Goal: Task Accomplishment & Management: Manage account settings

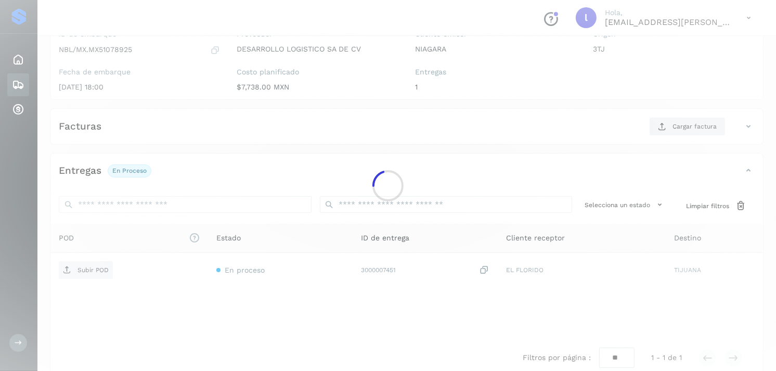
scroll to position [108, 0]
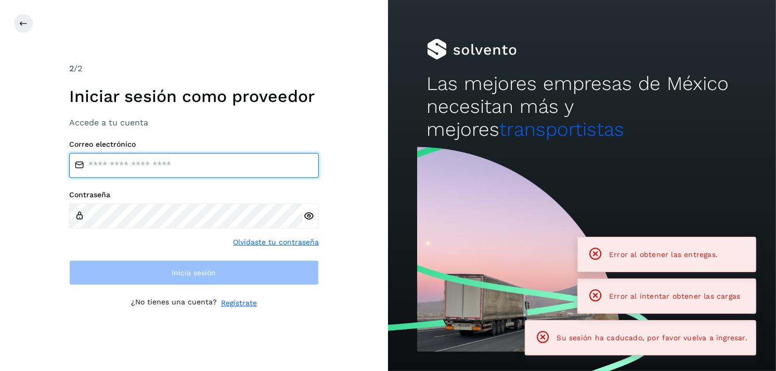
type input "**********"
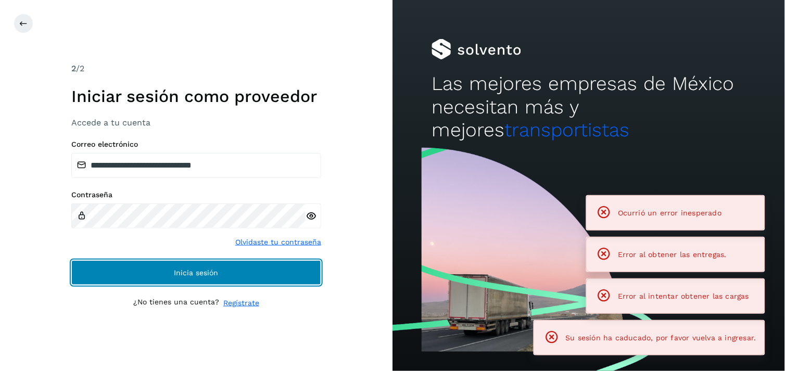
click at [132, 282] on button "Inicia sesión" at bounding box center [196, 272] width 250 height 25
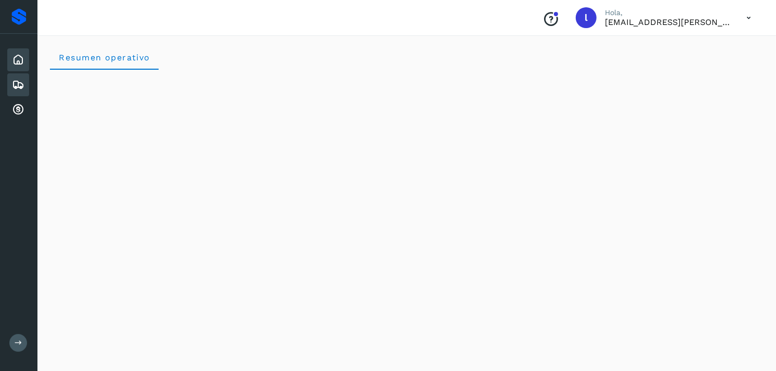
click at [14, 85] on icon at bounding box center [18, 85] width 12 height 12
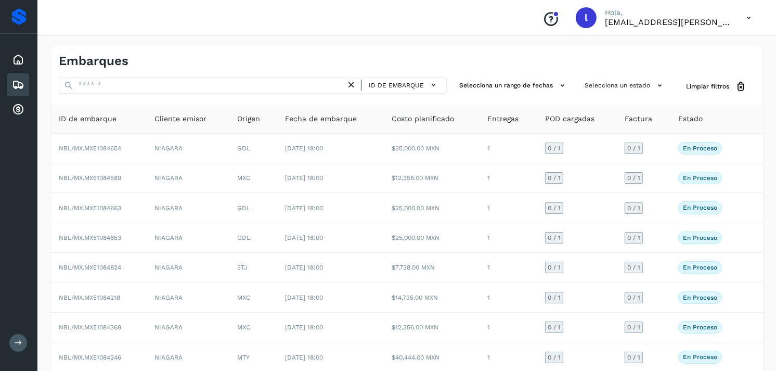
drag, startPoint x: 118, startPoint y: 75, endPoint x: 124, endPoint y: 85, distance: 11.4
click at [124, 85] on div "Embarques ID de embarque Selecciona un rango de fechas Selecciona un estado Lim…" at bounding box center [407, 257] width 714 height 425
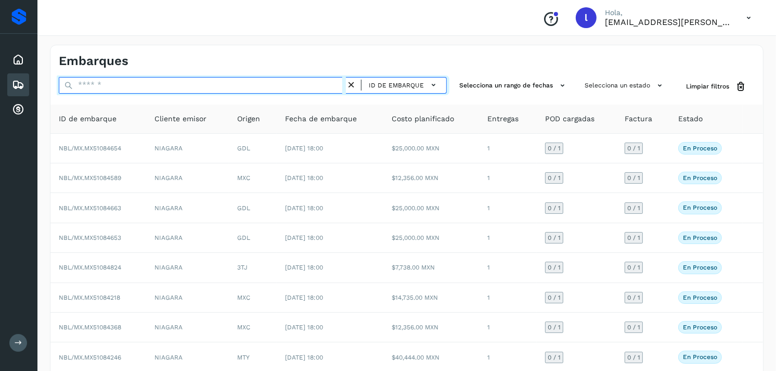
click at [124, 85] on input "text" at bounding box center [202, 85] width 287 height 17
click at [135, 86] on input "text" at bounding box center [202, 85] width 287 height 17
paste input "**********"
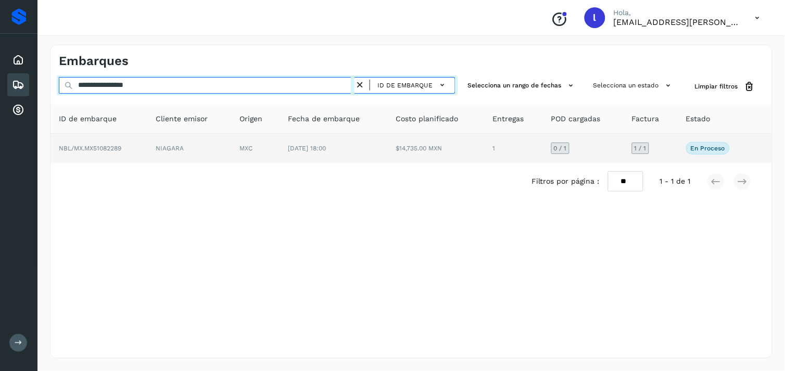
type input "**********"
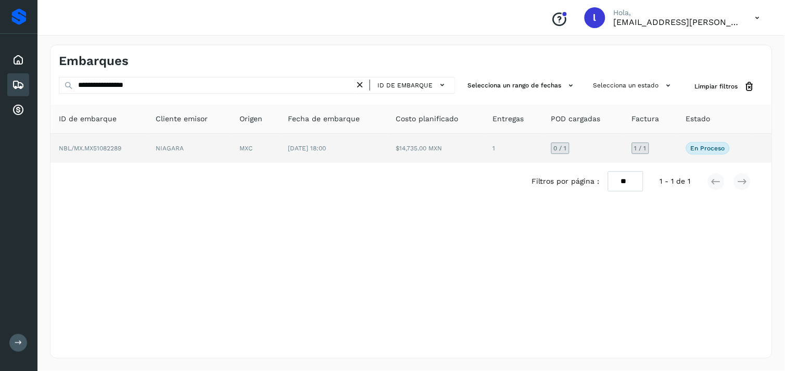
click at [95, 145] on span "NBL/MX.MX51082289" at bounding box center [90, 148] width 62 height 7
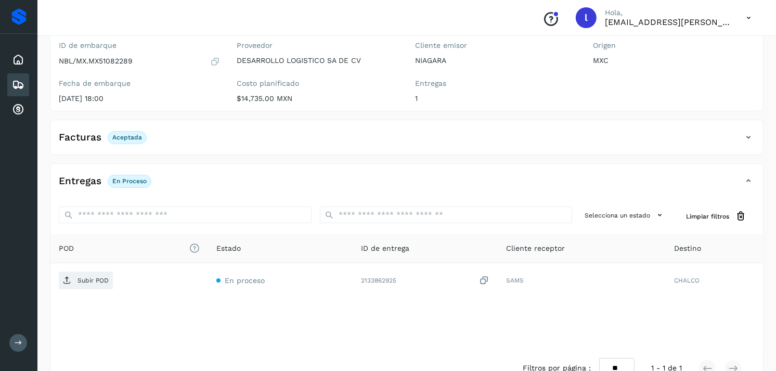
scroll to position [107, 0]
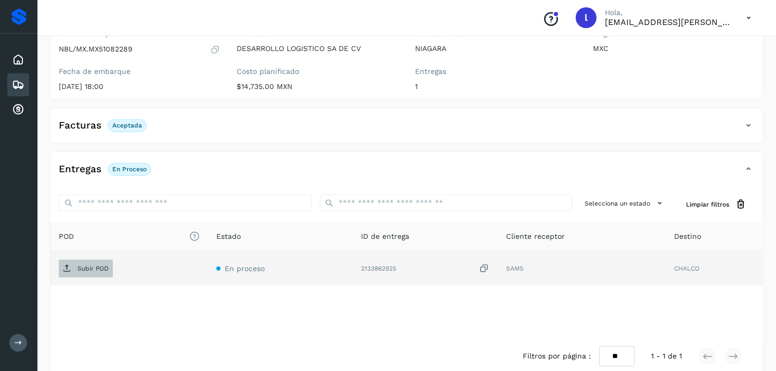
click at [96, 276] on span "Subir POD" at bounding box center [86, 268] width 54 height 17
click at [22, 84] on icon at bounding box center [18, 85] width 12 height 12
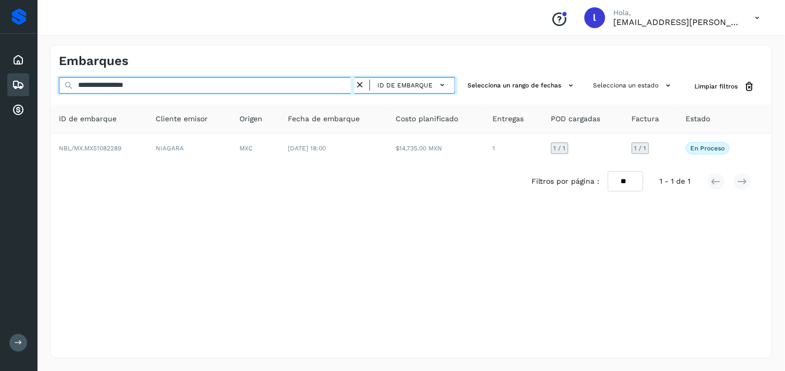
drag, startPoint x: 190, startPoint y: 91, endPoint x: 34, endPoint y: 90, distance: 156.1
click at [34, 90] on div "**********" at bounding box center [392, 185] width 785 height 371
paste input "text"
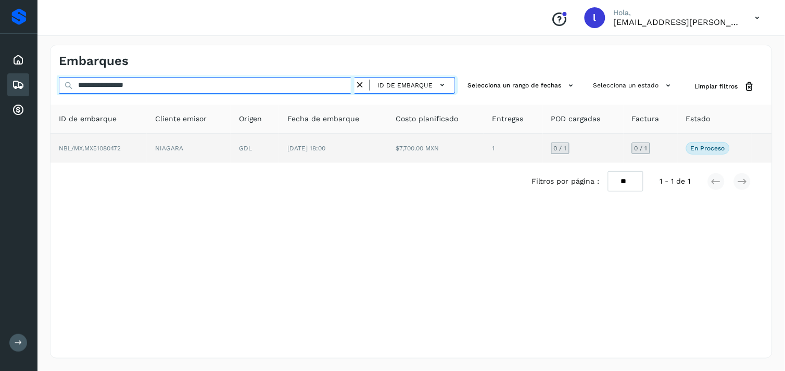
type input "**********"
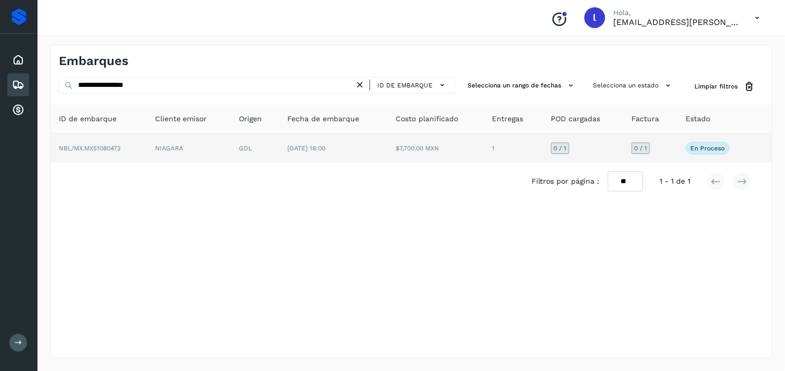
click at [105, 147] on span "NBL/MX.MX51080472" at bounding box center [90, 148] width 62 height 7
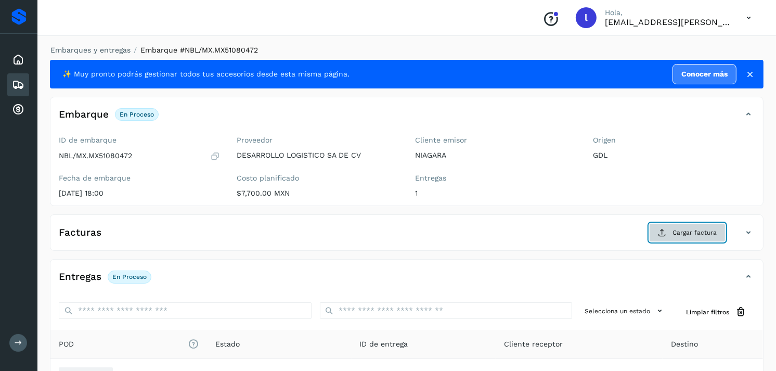
click at [693, 226] on button "Cargar factura" at bounding box center [687, 232] width 76 height 19
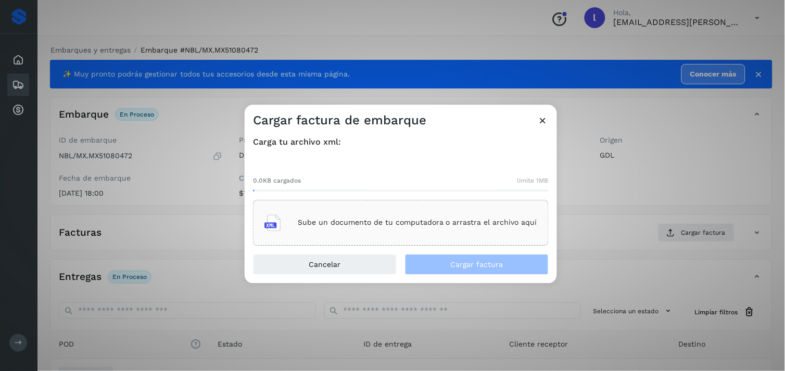
click at [359, 221] on p "Sube un documento de tu computadora o arrastra el archivo aquí" at bounding box center [417, 223] width 239 height 9
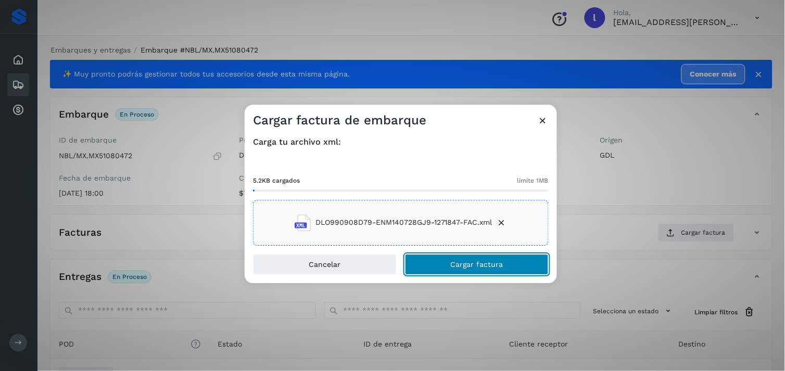
click at [517, 265] on button "Cargar factura" at bounding box center [477, 264] width 144 height 21
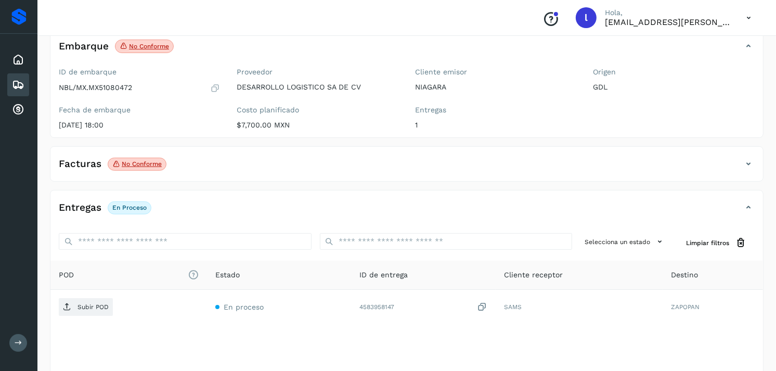
scroll to position [69, 0]
click at [17, 84] on icon at bounding box center [18, 85] width 12 height 12
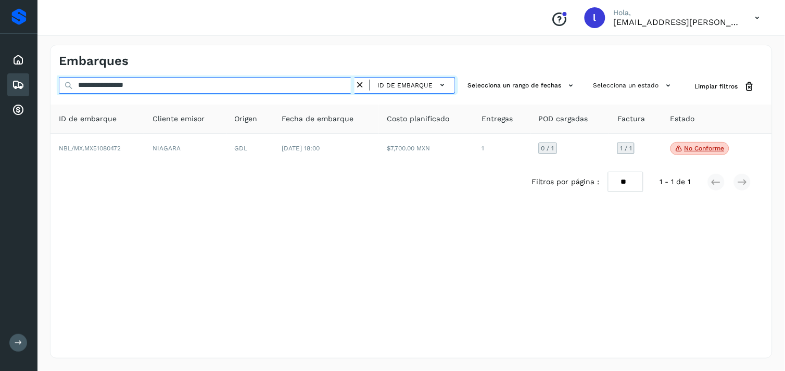
drag, startPoint x: 167, startPoint y: 90, endPoint x: 8, endPoint y: 84, distance: 158.8
click at [8, 84] on div "**********" at bounding box center [392, 185] width 785 height 371
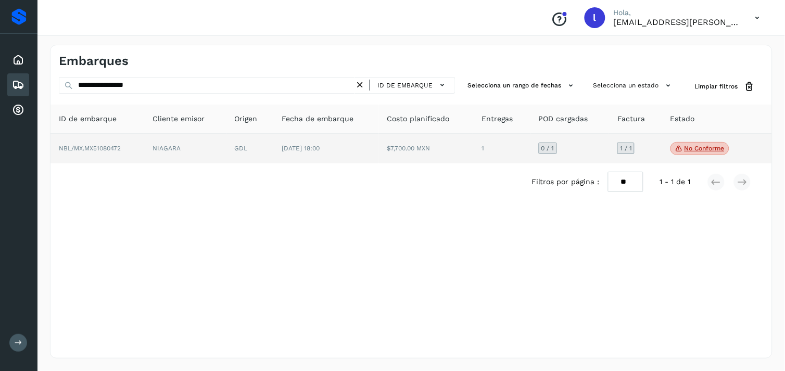
click at [93, 149] on span "NBL/MX.MX51080472" at bounding box center [90, 148] width 62 height 7
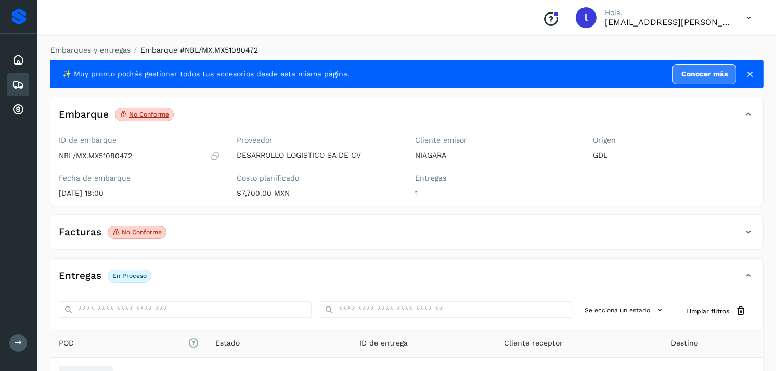
click at [127, 229] on p "No conforme" at bounding box center [142, 231] width 40 height 7
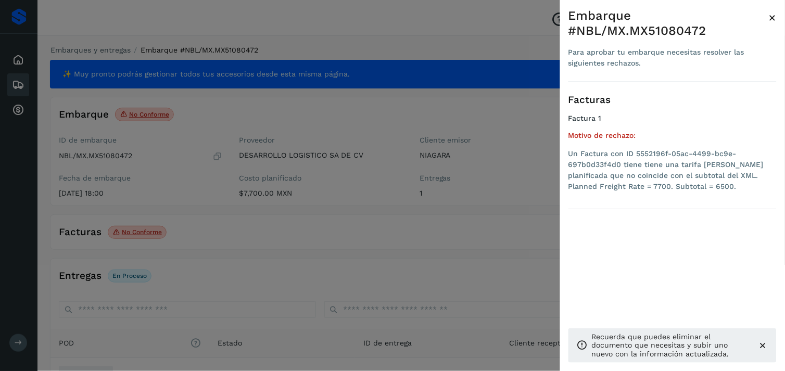
click at [762, 347] on icon at bounding box center [763, 345] width 10 height 10
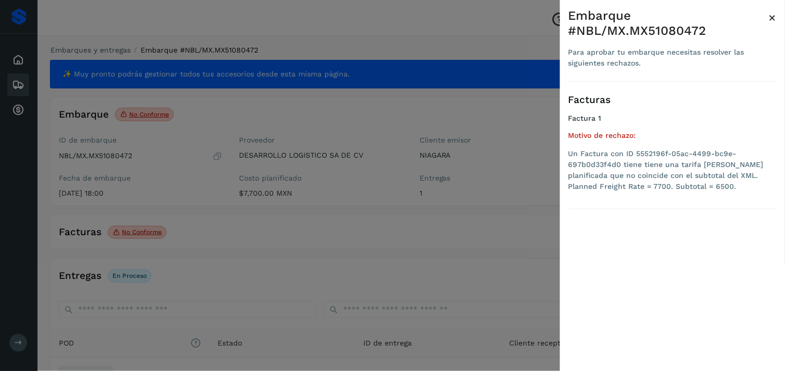
click at [776, 17] on span "×" at bounding box center [773, 17] width 8 height 15
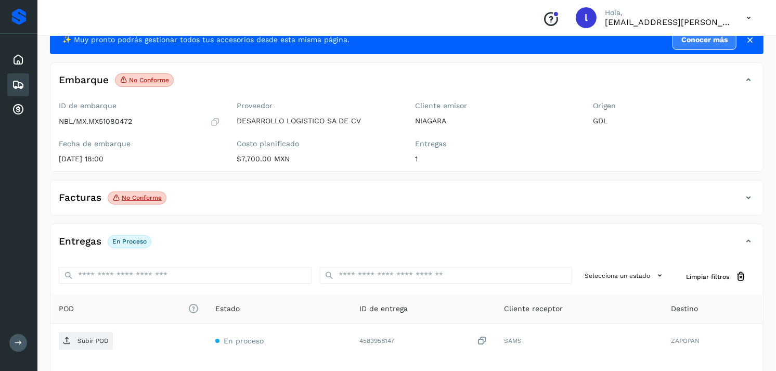
scroll to position [35, 0]
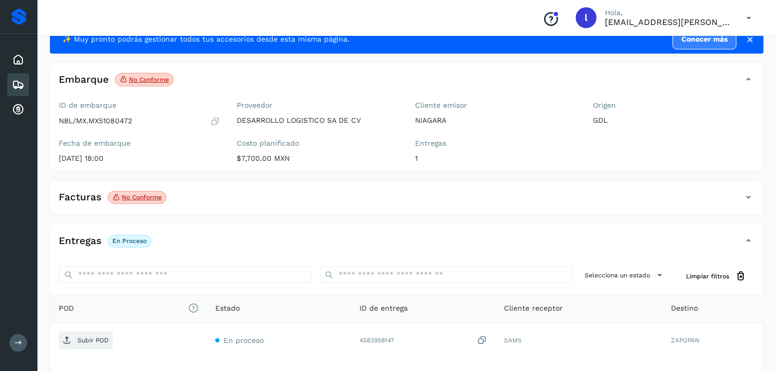
click at [86, 200] on h4 "Facturas" at bounding box center [80, 197] width 43 height 12
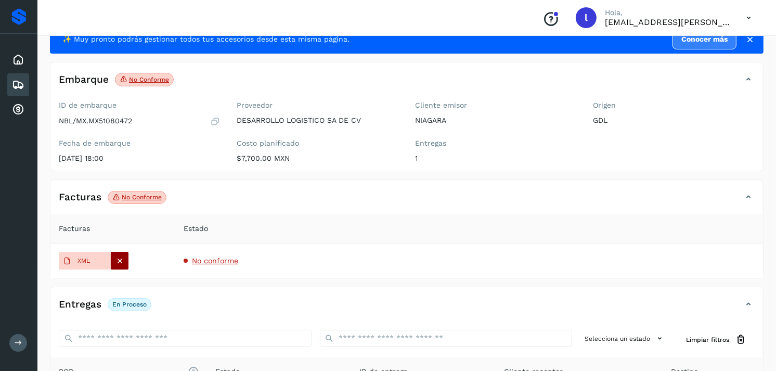
click at [117, 261] on icon at bounding box center [120, 260] width 9 height 9
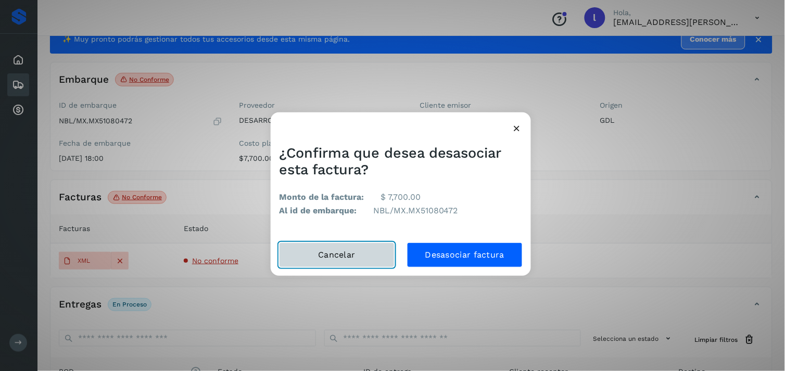
click at [328, 246] on button "Cancelar" at bounding box center [337, 254] width 116 height 25
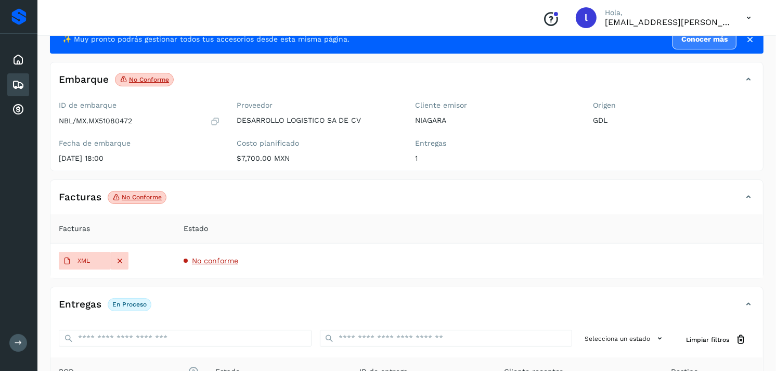
click at [203, 261] on span "No conforme" at bounding box center [215, 261] width 46 height 8
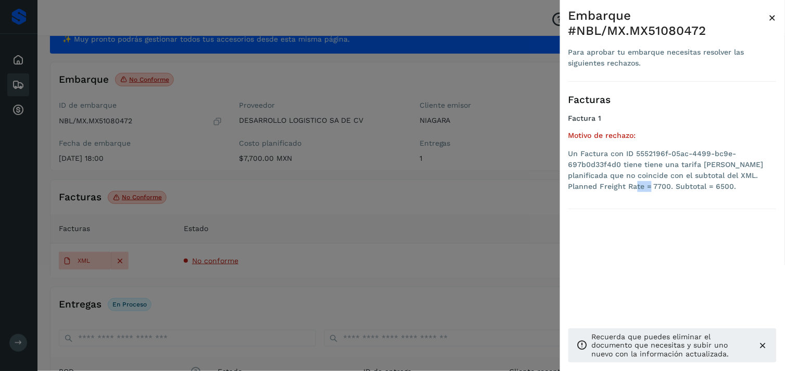
drag, startPoint x: 595, startPoint y: 188, endPoint x: 610, endPoint y: 187, distance: 15.6
click at [610, 187] on li "Un Factura con ID 5552196f-05ac-4499-bc9e-697b0d33f4d0 tiene tiene una tarifa […" at bounding box center [672, 170] width 208 height 44
click at [772, 17] on span "×" at bounding box center [773, 17] width 8 height 15
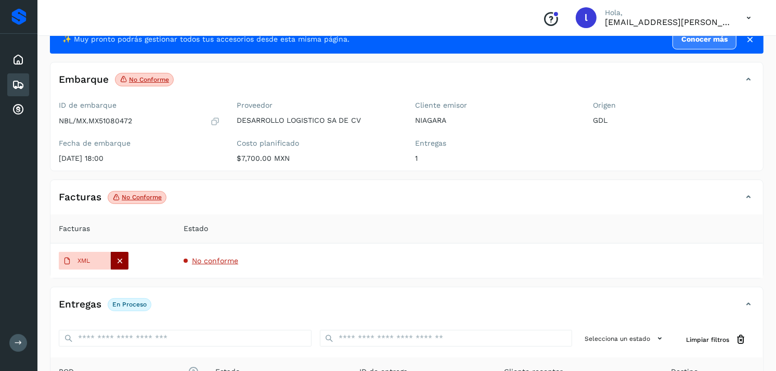
click at [121, 264] on icon at bounding box center [120, 260] width 9 height 9
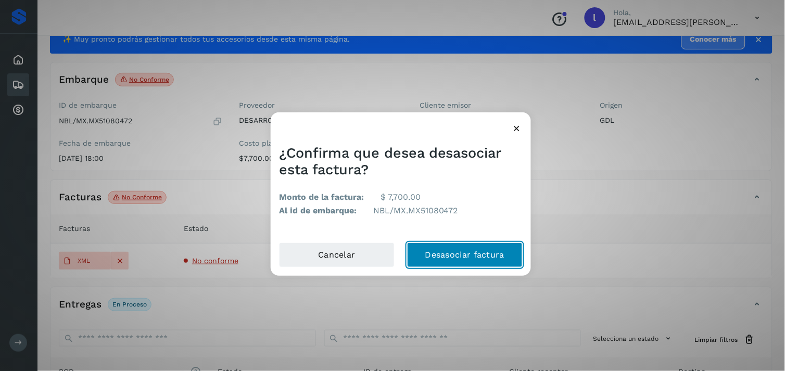
click at [471, 256] on button "Desasociar factura" at bounding box center [465, 254] width 116 height 25
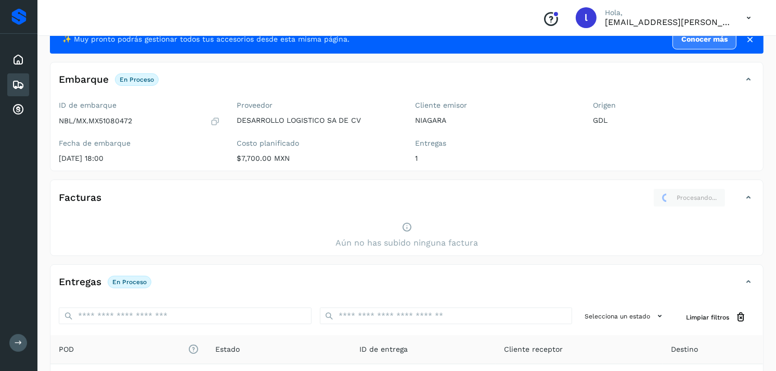
click at [273, 211] on div "Facturas Procesando..." at bounding box center [406, 201] width 713 height 27
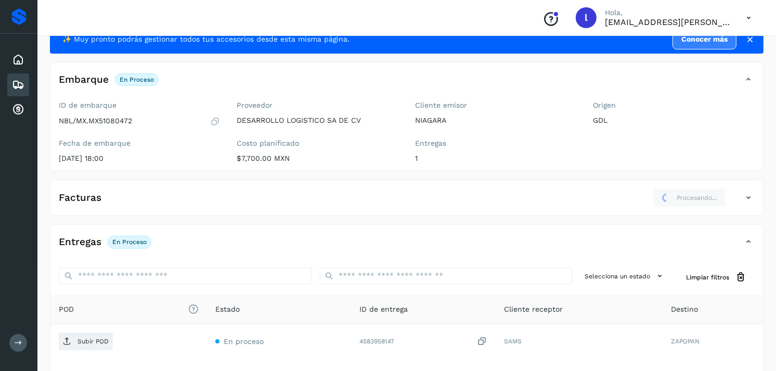
scroll to position [66, 0]
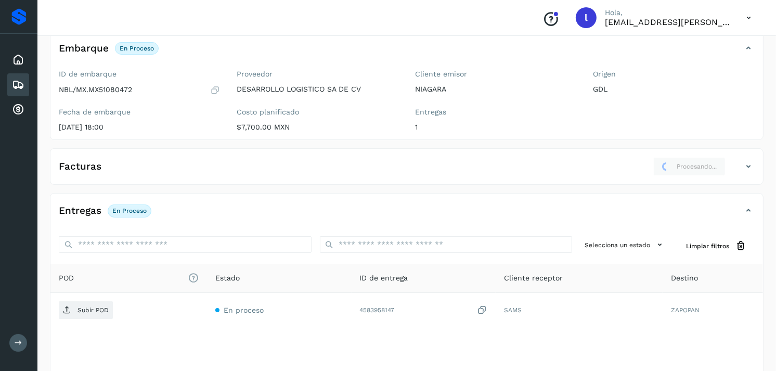
click at [14, 84] on icon at bounding box center [18, 85] width 12 height 12
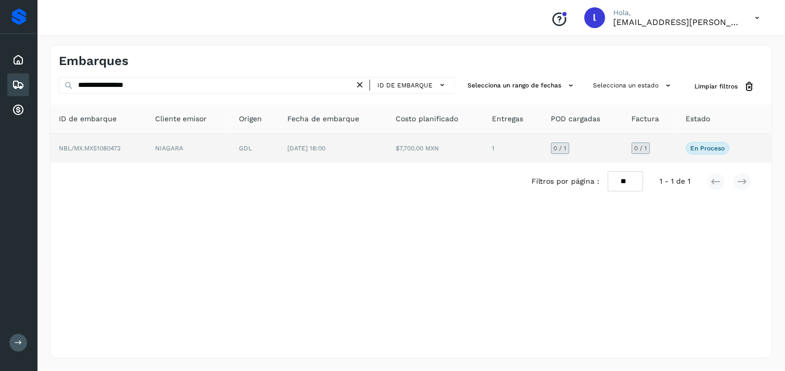
click at [102, 146] on span "NBL/MX.MX51080472" at bounding box center [90, 148] width 62 height 7
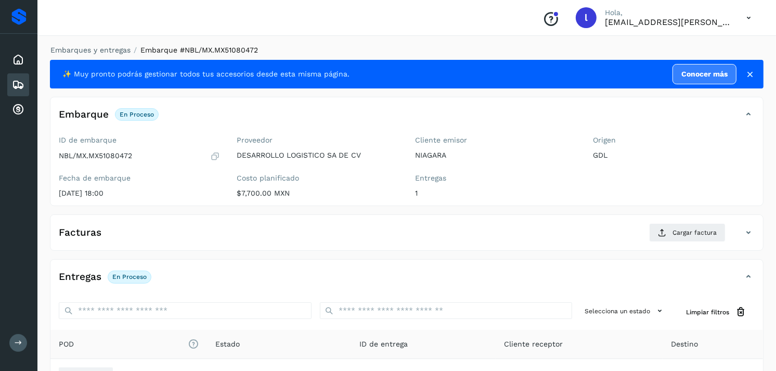
scroll to position [46, 0]
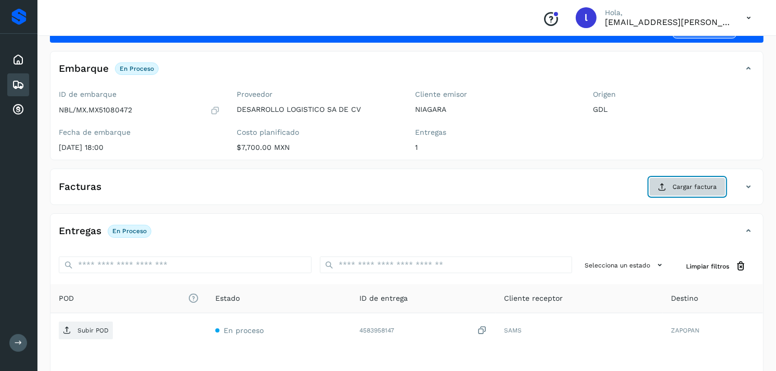
click at [667, 185] on icon at bounding box center [662, 187] width 8 height 8
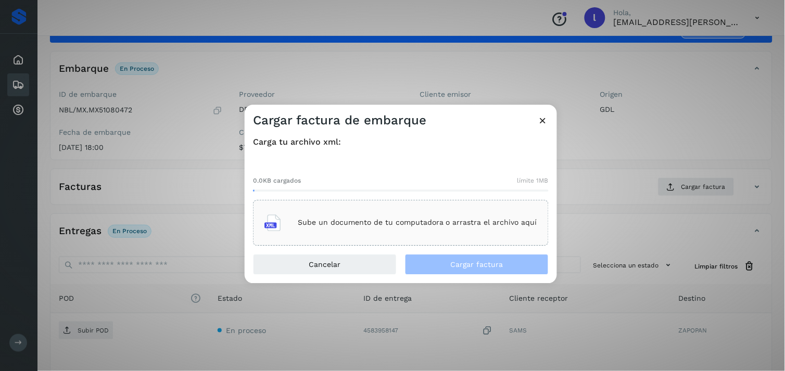
click at [364, 222] on p "Sube un documento de tu computadora o arrastra el archivo aquí" at bounding box center [417, 223] width 239 height 9
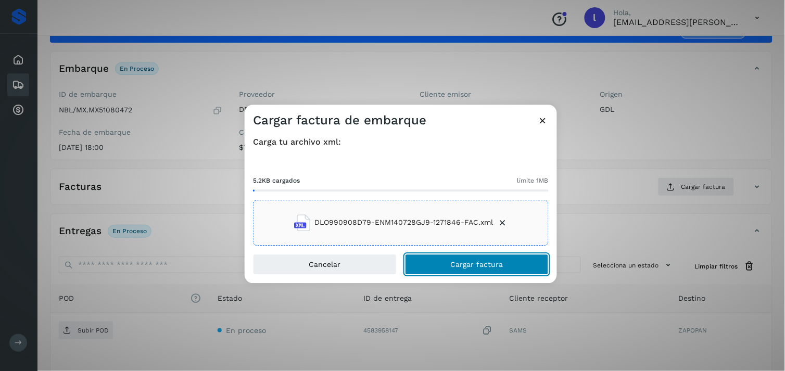
click at [466, 261] on span "Cargar factura" at bounding box center [477, 264] width 53 height 7
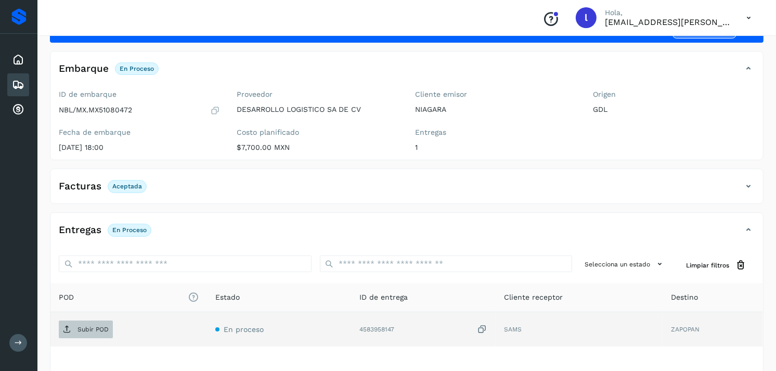
click at [92, 324] on span "Subir POD" at bounding box center [86, 329] width 54 height 17
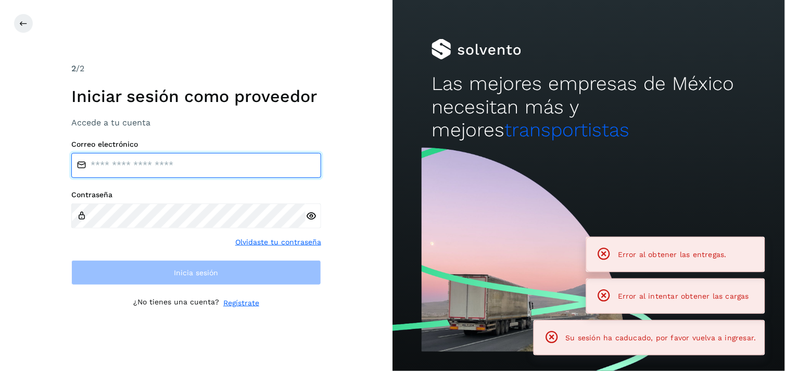
type input "**********"
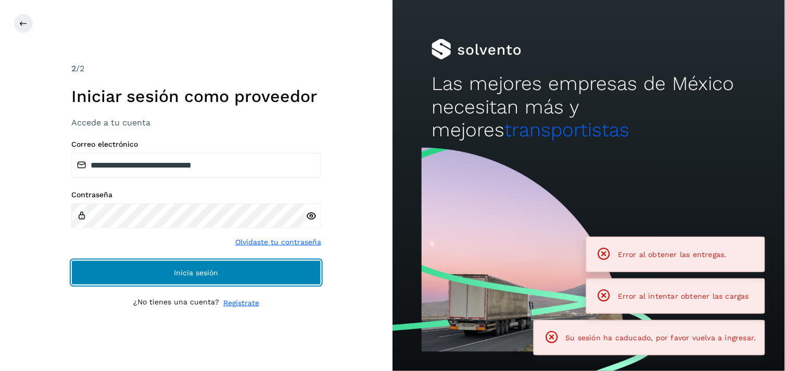
click at [180, 276] on span "Inicia sesión" at bounding box center [196, 272] width 44 height 7
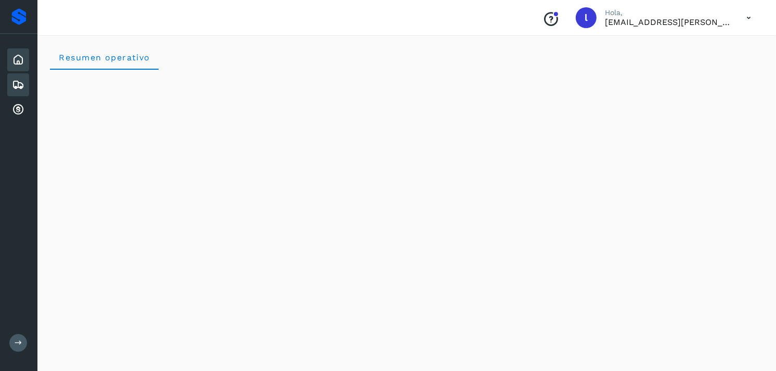
click at [12, 83] on icon at bounding box center [18, 85] width 12 height 12
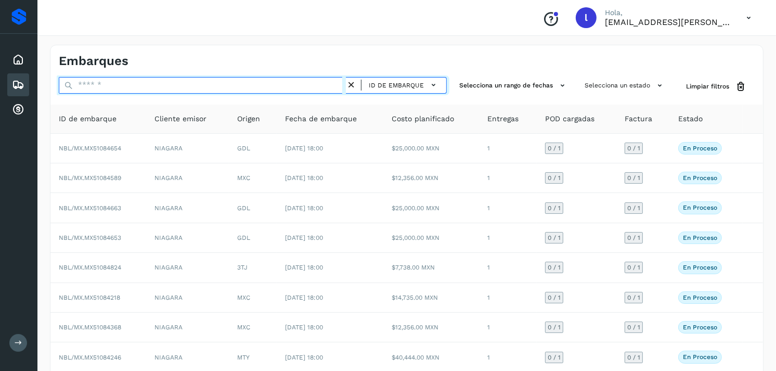
paste input "**********"
click at [159, 87] on input "text" at bounding box center [202, 85] width 287 height 17
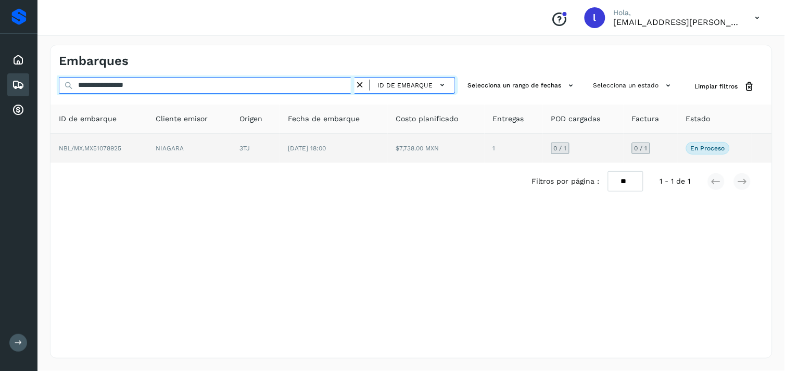
type input "**********"
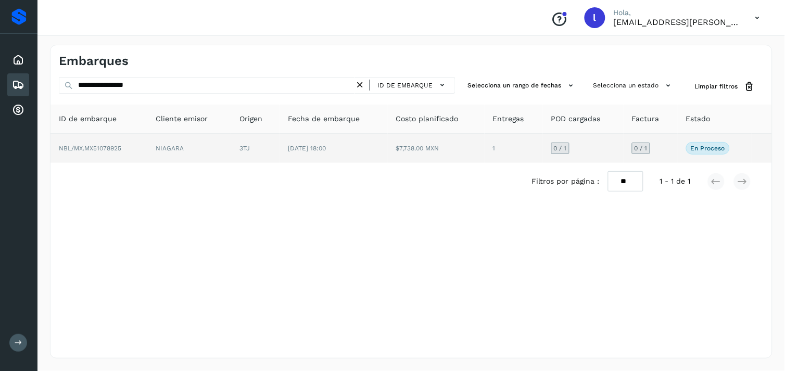
click at [116, 145] on span "NBL/MX.MX51078925" at bounding box center [90, 148] width 62 height 7
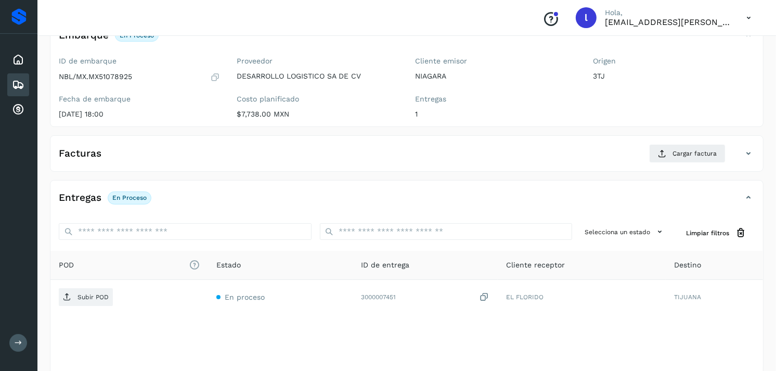
scroll to position [80, 0]
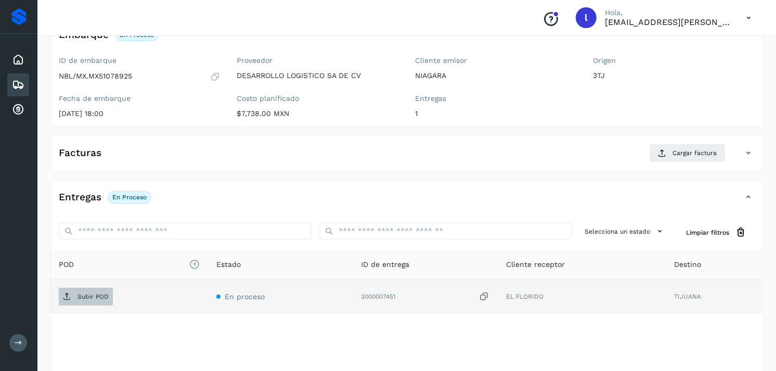
click at [80, 299] on p "Subir POD" at bounding box center [93, 296] width 31 height 7
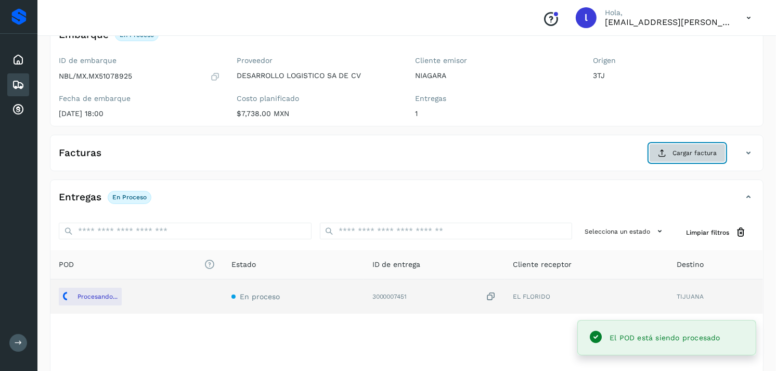
click at [683, 152] on span "Cargar factura" at bounding box center [695, 152] width 44 height 9
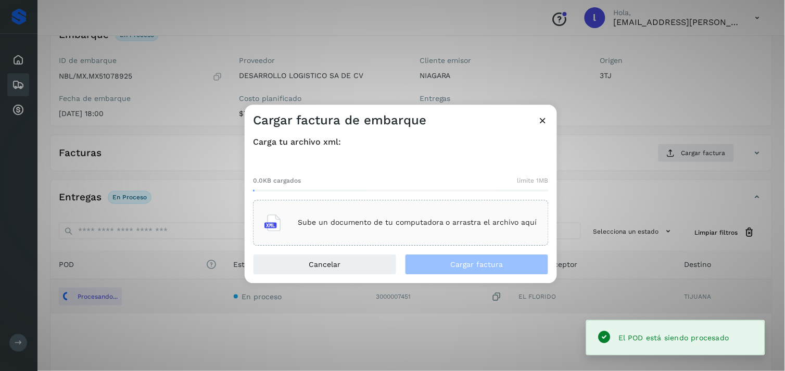
click at [351, 217] on div "Sube un documento de tu computadora o arrastra el archivo aquí" at bounding box center [400, 223] width 273 height 28
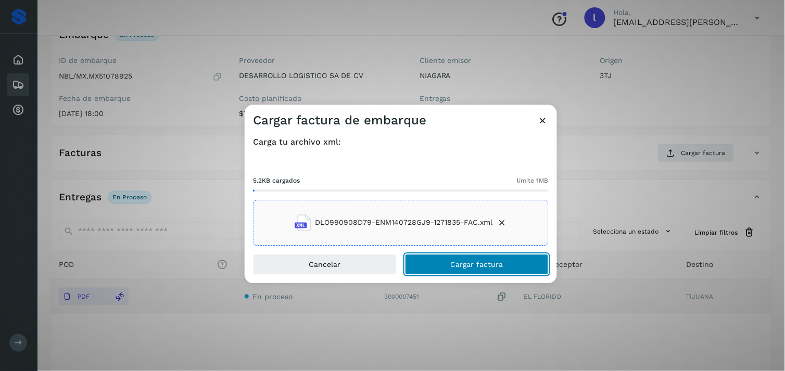
click at [475, 265] on span "Cargar factura" at bounding box center [477, 264] width 53 height 7
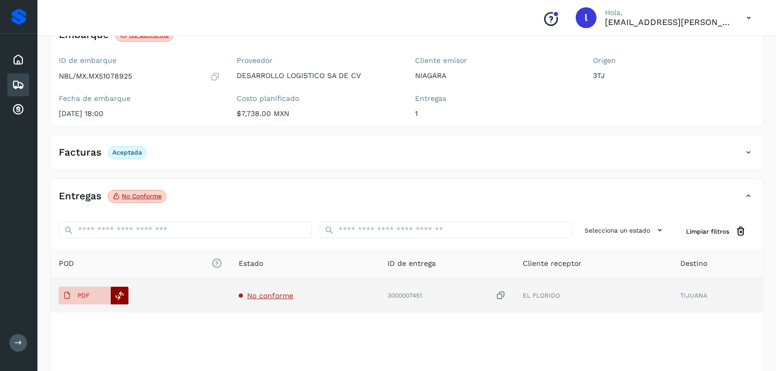
click at [122, 298] on icon at bounding box center [120, 295] width 9 height 9
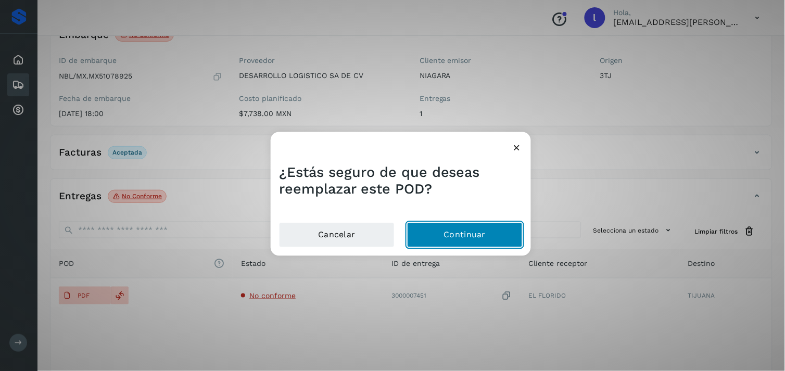
click at [444, 233] on button "Continuar" at bounding box center [465, 235] width 116 height 25
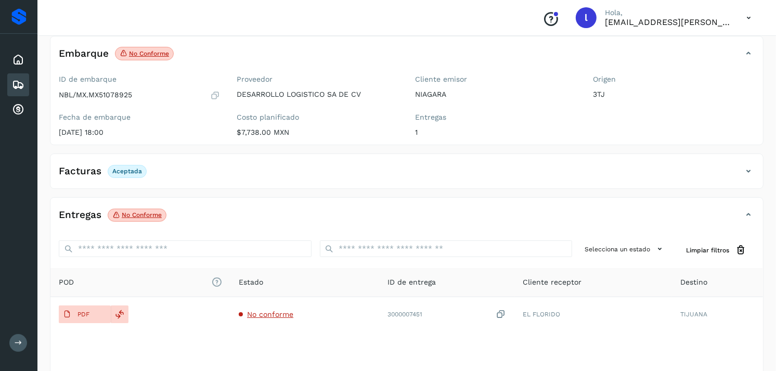
scroll to position [62, 0]
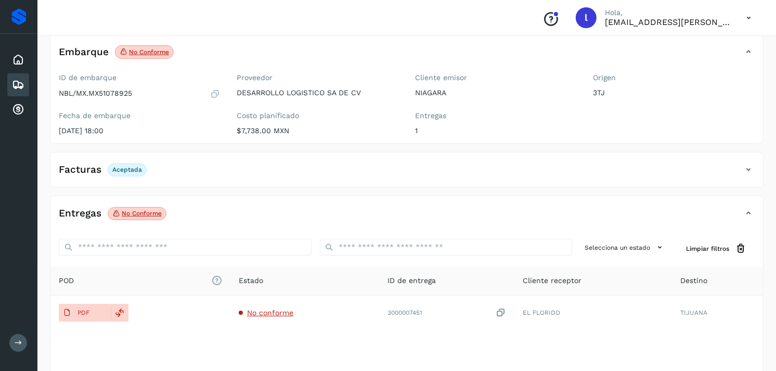
click at [140, 212] on p "No conforme" at bounding box center [142, 213] width 40 height 7
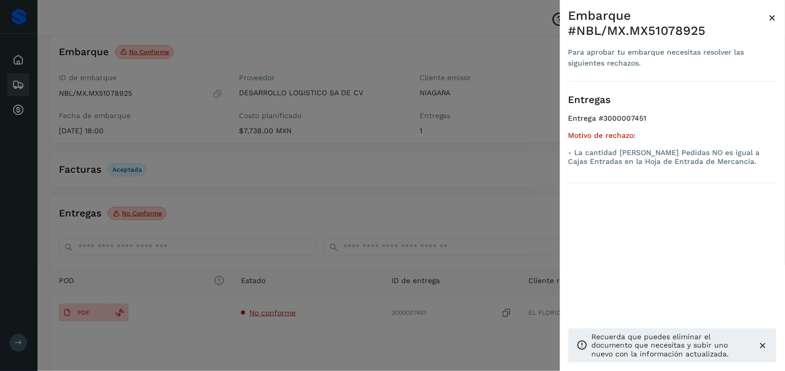
click at [771, 17] on span "×" at bounding box center [773, 17] width 8 height 15
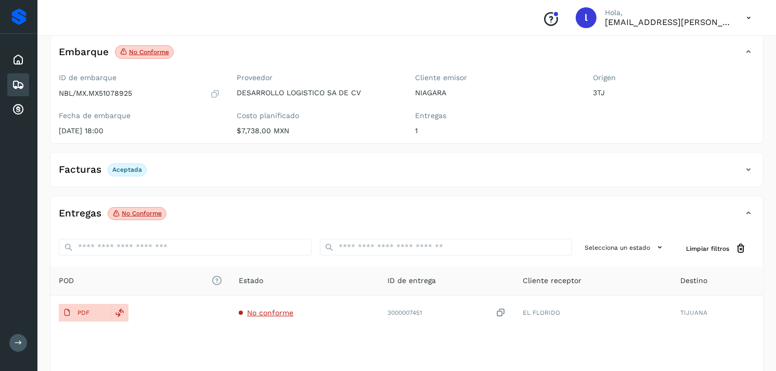
click at [23, 82] on icon at bounding box center [18, 85] width 12 height 12
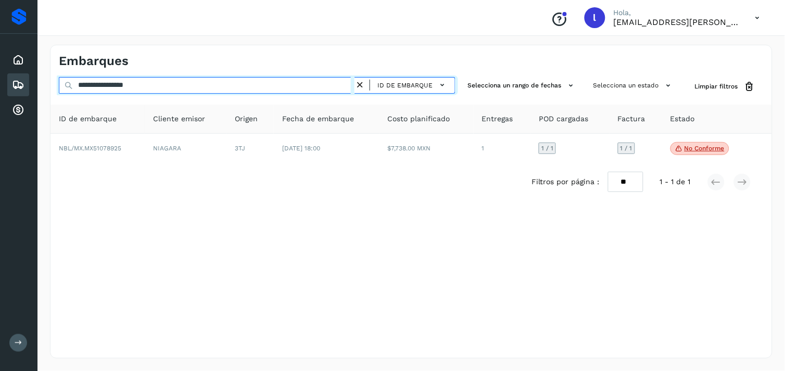
drag, startPoint x: 187, startPoint y: 84, endPoint x: 8, endPoint y: 78, distance: 179.6
click at [8, 78] on div "**********" at bounding box center [392, 185] width 785 height 371
paste input "text"
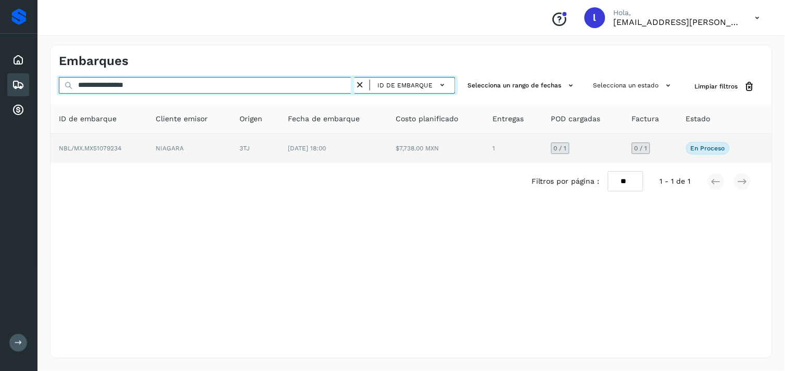
type input "**********"
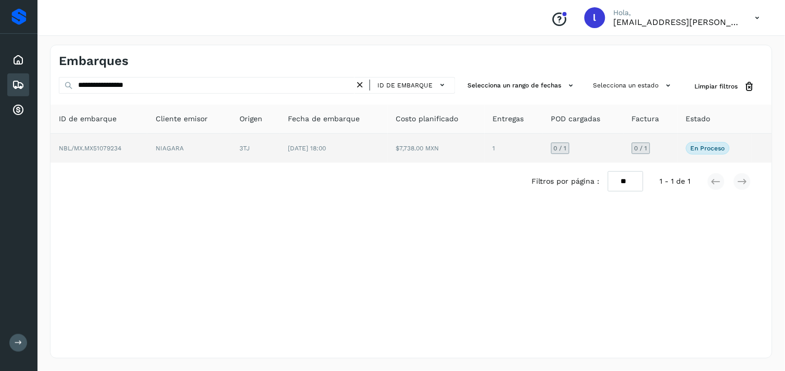
click at [105, 145] on span "NBL/MX.MX51079234" at bounding box center [90, 148] width 62 height 7
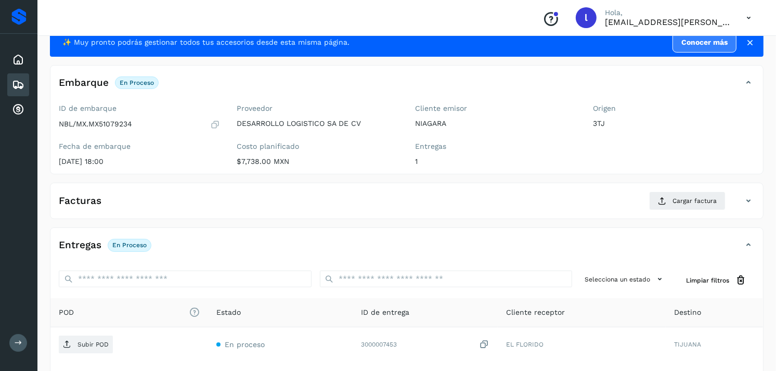
scroll to position [32, 0]
click at [698, 196] on span "Cargar factura" at bounding box center [695, 200] width 44 height 9
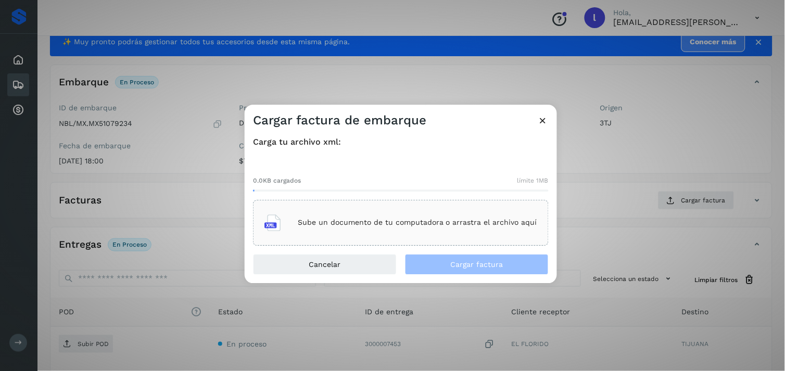
click at [431, 217] on div "Sube un documento de tu computadora o arrastra el archivo aquí" at bounding box center [400, 223] width 273 height 28
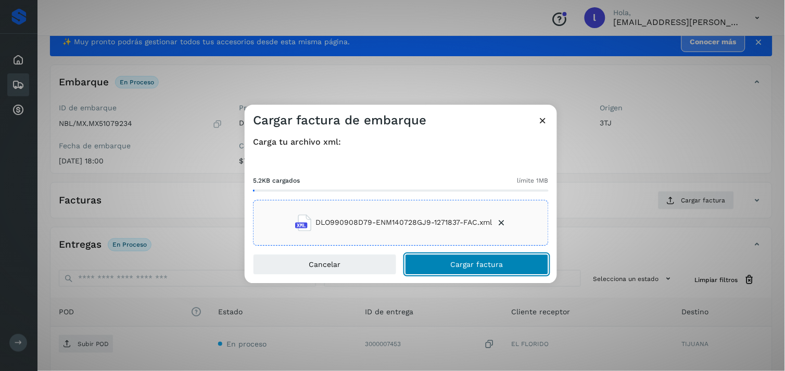
click at [485, 261] on span "Cargar factura" at bounding box center [477, 264] width 53 height 7
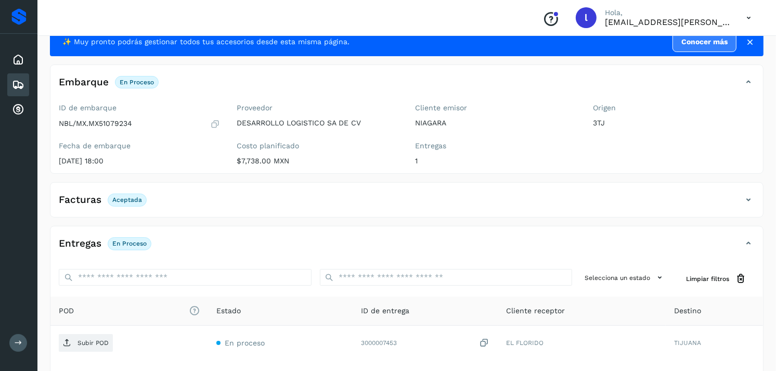
click at [230, 203] on div "Facturas Aceptada" at bounding box center [396, 200] width 692 height 18
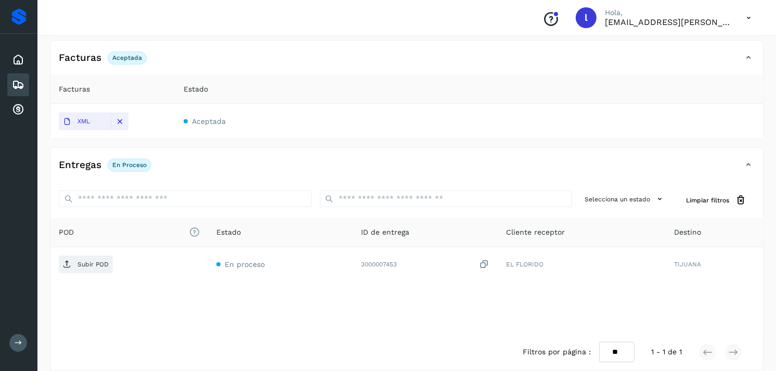
scroll to position [175, 0]
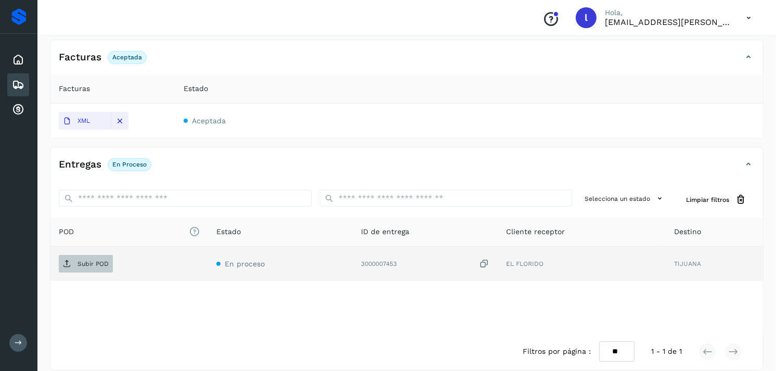
click at [93, 263] on p "Subir POD" at bounding box center [93, 263] width 31 height 7
click at [92, 264] on p "Subir POD" at bounding box center [93, 263] width 31 height 7
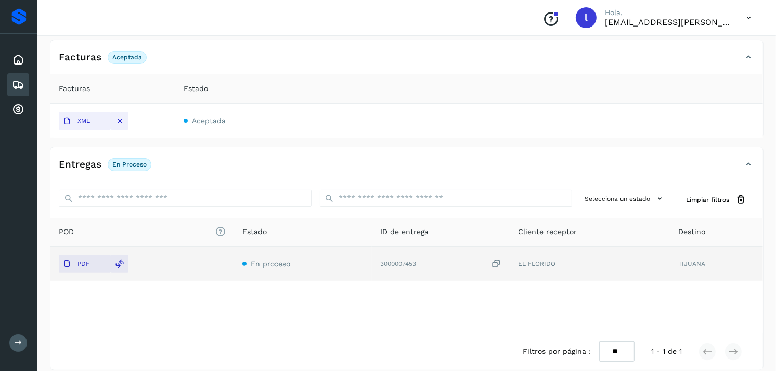
click at [12, 83] on icon at bounding box center [18, 85] width 12 height 12
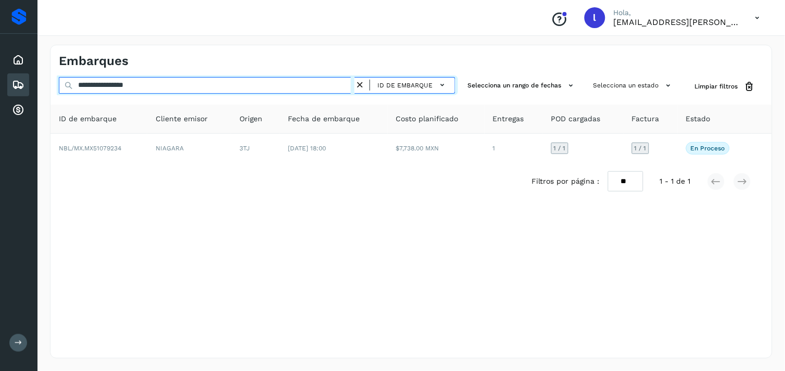
drag, startPoint x: 178, startPoint y: 82, endPoint x: 3, endPoint y: 84, distance: 175.4
click at [3, 84] on div "**********" at bounding box center [392, 185] width 785 height 371
paste input "text"
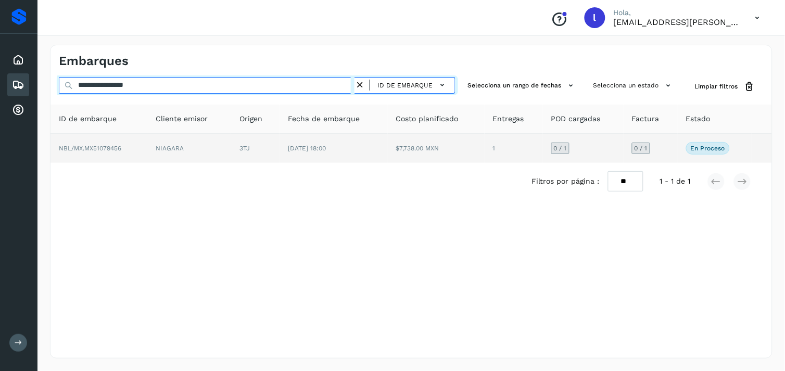
type input "**********"
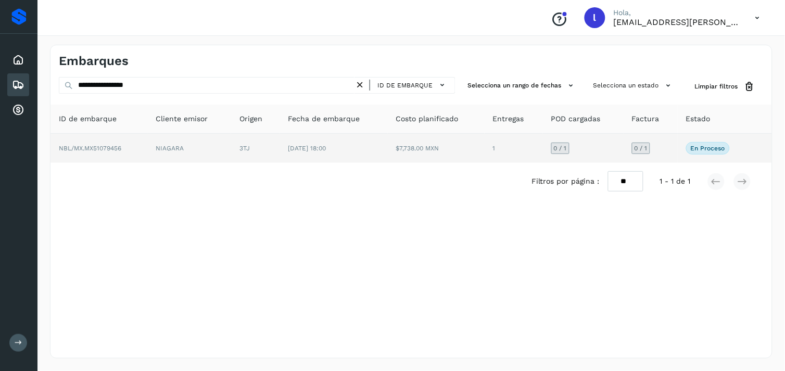
click at [101, 147] on span "NBL/MX.MX51079456" at bounding box center [90, 148] width 62 height 7
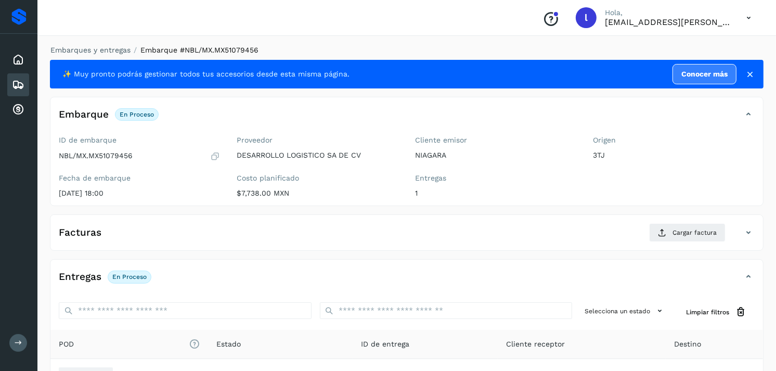
scroll to position [125, 0]
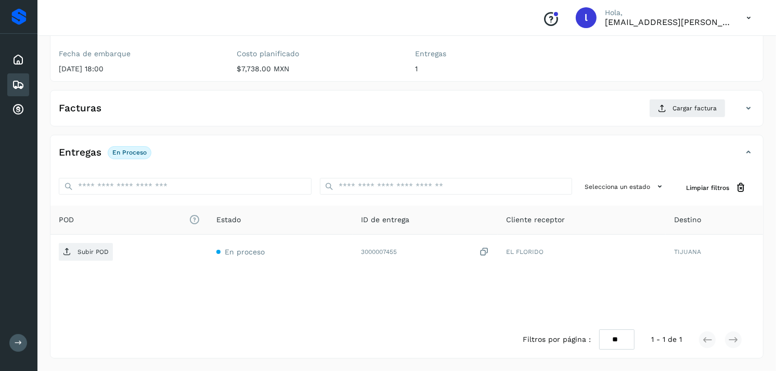
click at [97, 110] on h4 "Facturas" at bounding box center [80, 109] width 43 height 12
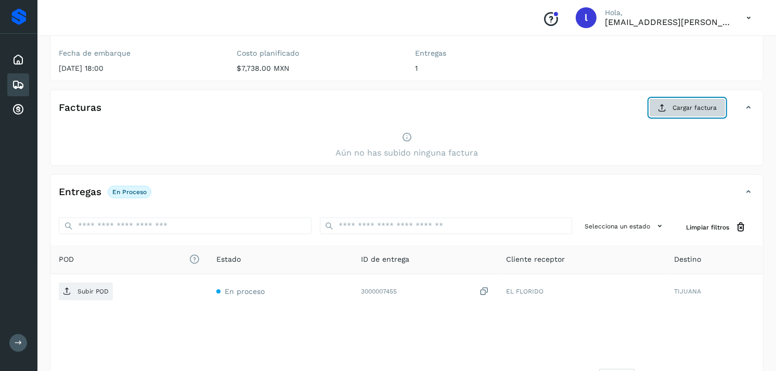
click at [687, 110] on span "Cargar factura" at bounding box center [695, 107] width 44 height 9
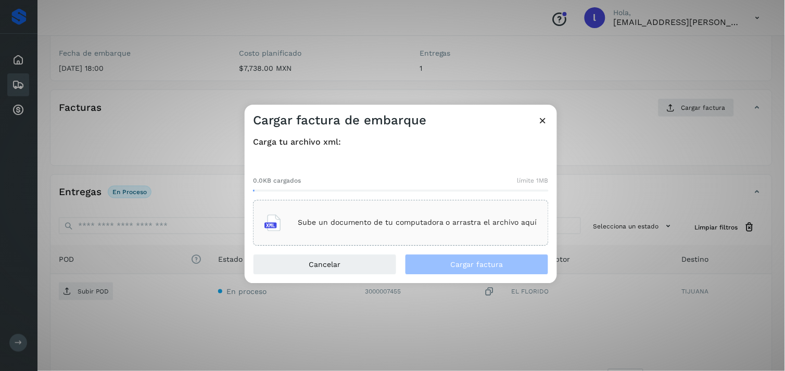
click at [433, 220] on p "Sube un documento de tu computadora o arrastra el archivo aquí" at bounding box center [417, 223] width 239 height 9
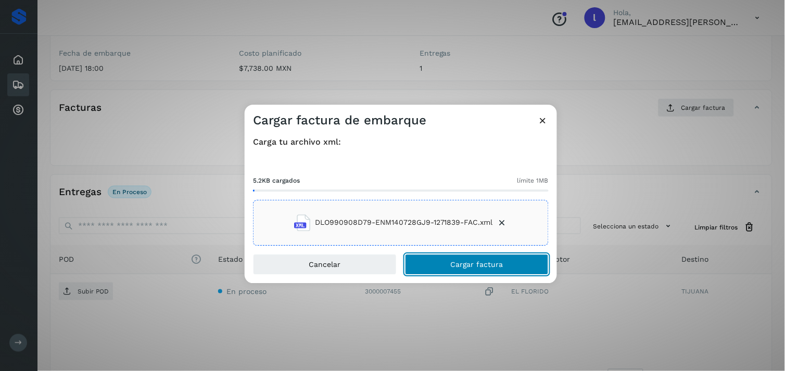
click at [445, 263] on button "Cargar factura" at bounding box center [477, 264] width 144 height 21
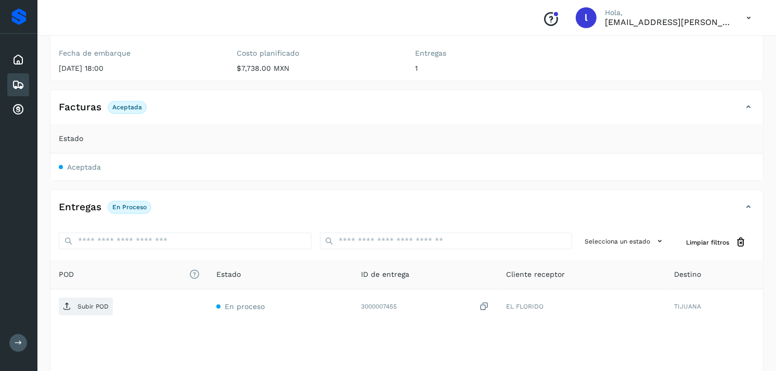
click at [20, 82] on icon at bounding box center [18, 85] width 12 height 12
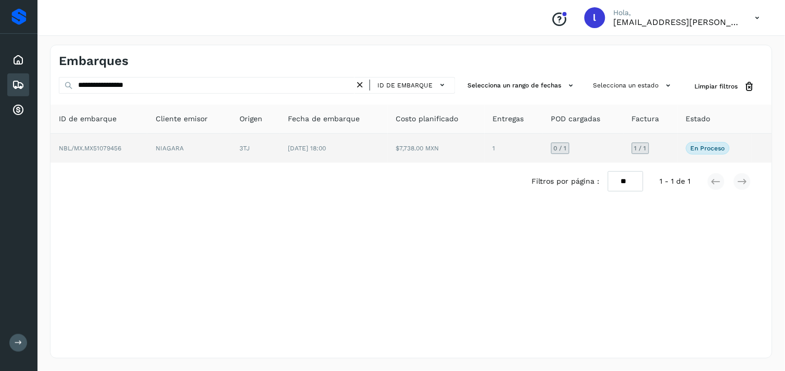
click at [113, 152] on td "NBL/MX.MX51079456" at bounding box center [98, 148] width 97 height 29
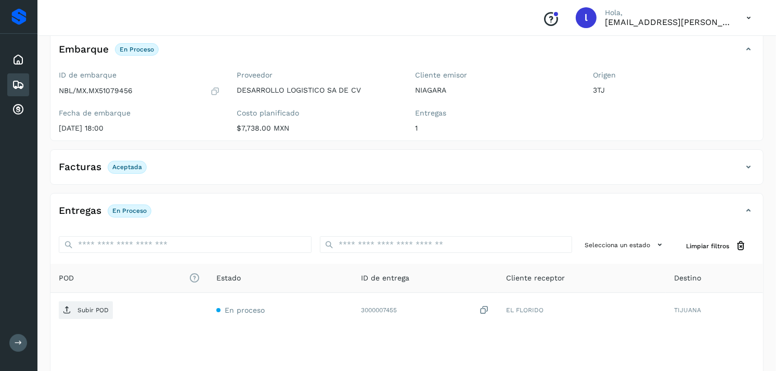
scroll to position [123, 0]
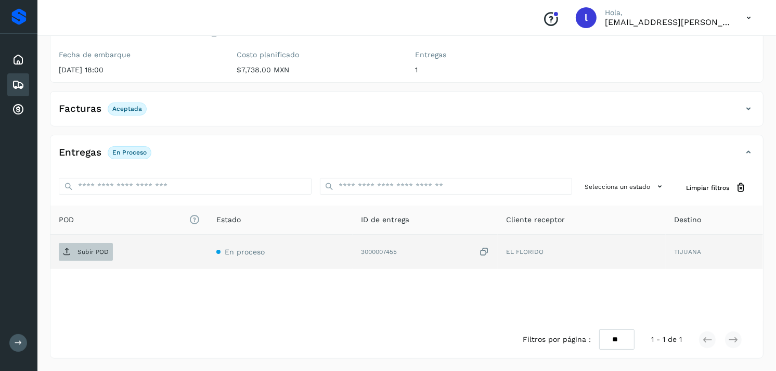
click at [92, 256] on span "Subir POD" at bounding box center [86, 252] width 54 height 17
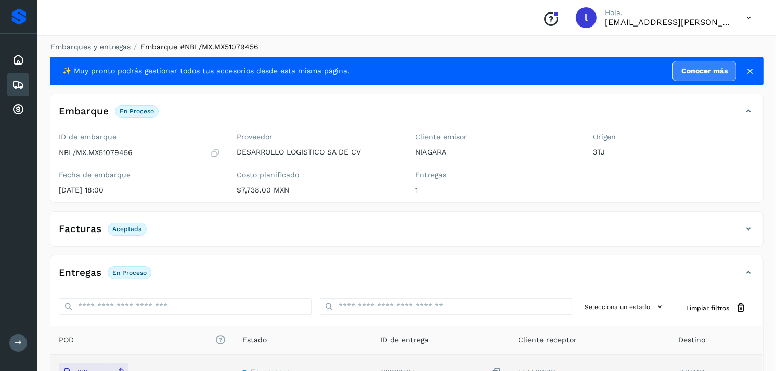
scroll to position [0, 0]
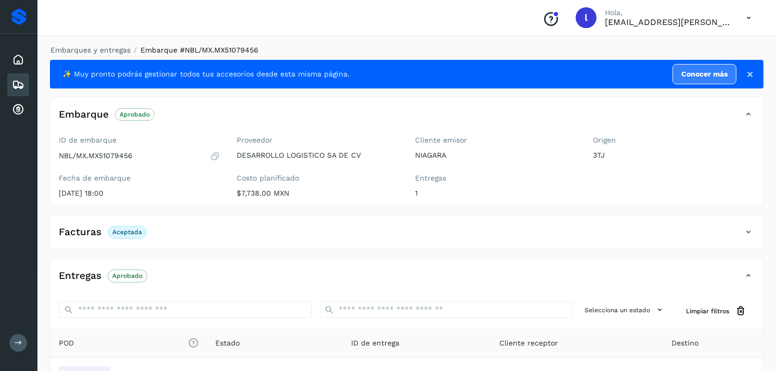
click at [20, 85] on icon at bounding box center [18, 85] width 12 height 12
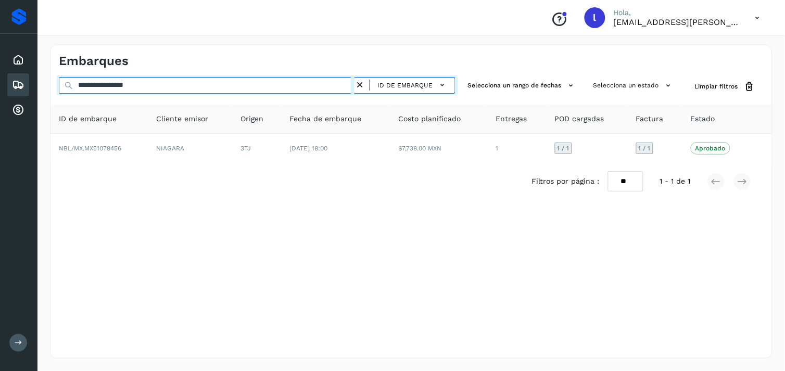
drag, startPoint x: 191, startPoint y: 83, endPoint x: 4, endPoint y: 92, distance: 187.0
click at [4, 92] on div "**********" at bounding box center [392, 185] width 785 height 371
paste input "text"
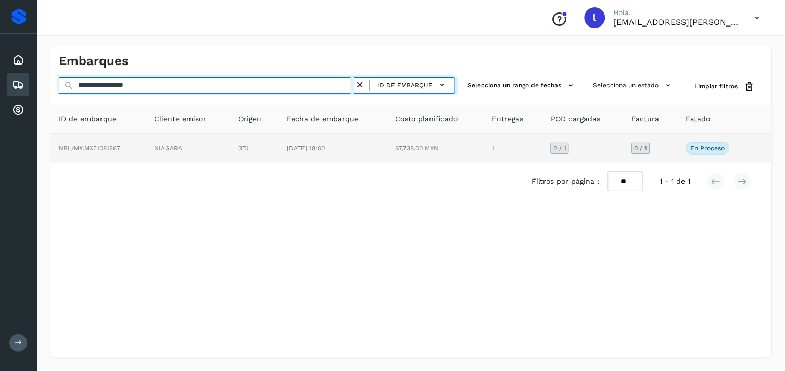
type input "**********"
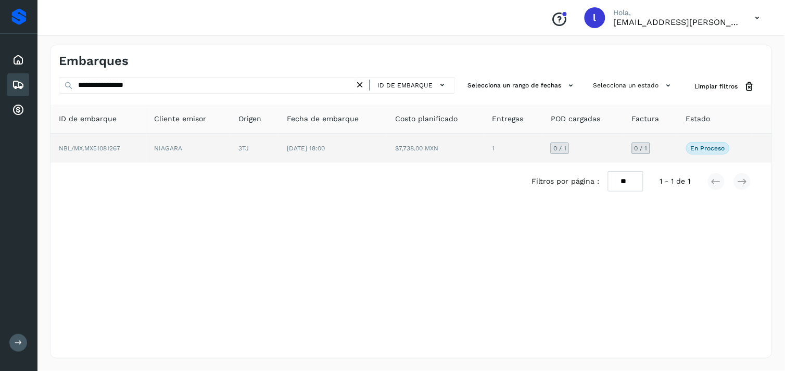
click at [121, 146] on td "NBL/MX.MX51081267" at bounding box center [98, 148] width 96 height 29
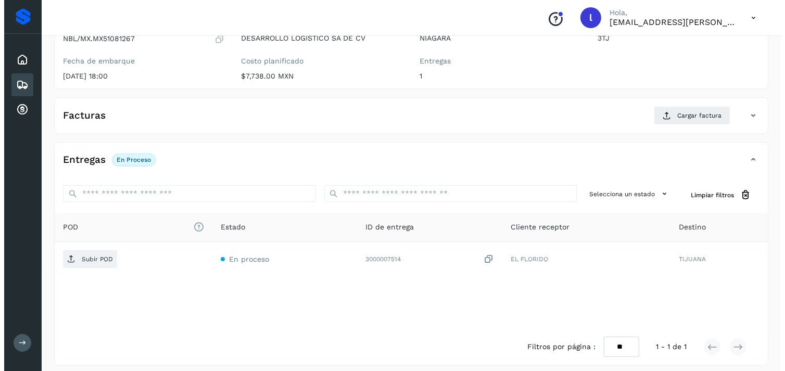
scroll to position [125, 0]
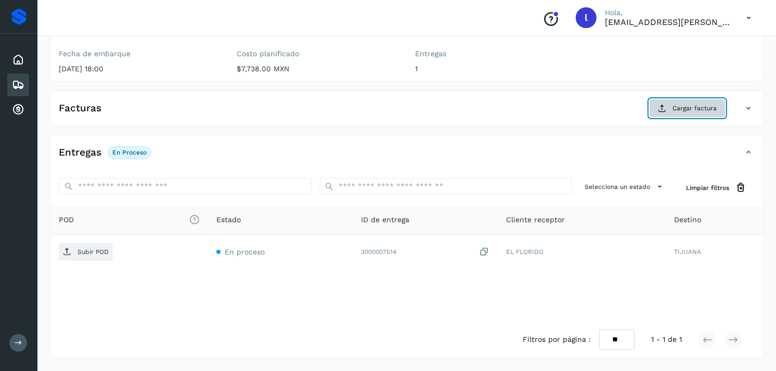
click at [667, 103] on button "Cargar factura" at bounding box center [687, 108] width 76 height 19
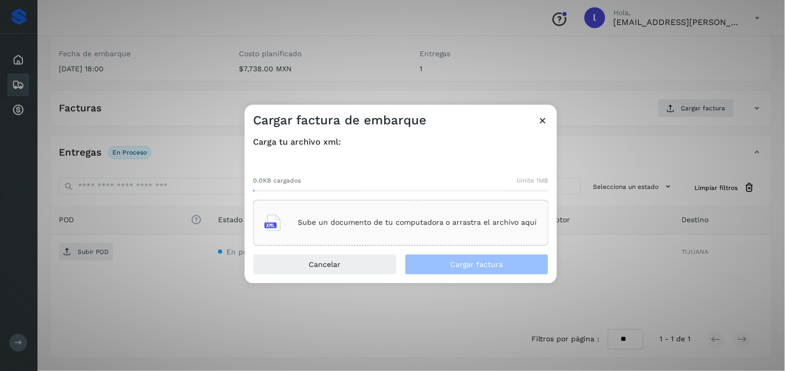
click at [360, 216] on div "Sube un documento de tu computadora o arrastra el archivo aquí" at bounding box center [400, 223] width 273 height 28
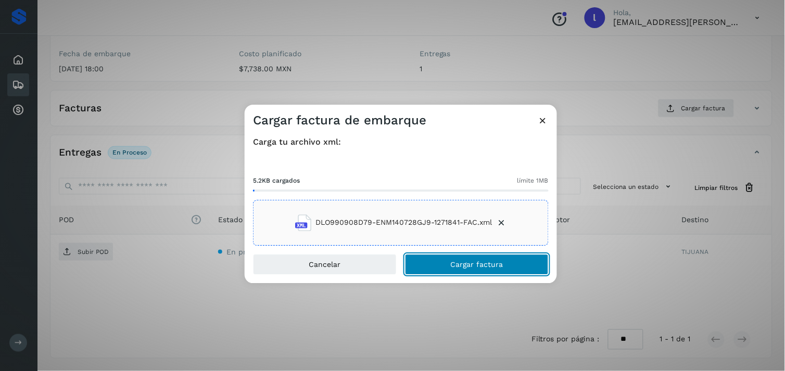
click at [470, 259] on button "Cargar factura" at bounding box center [477, 264] width 144 height 21
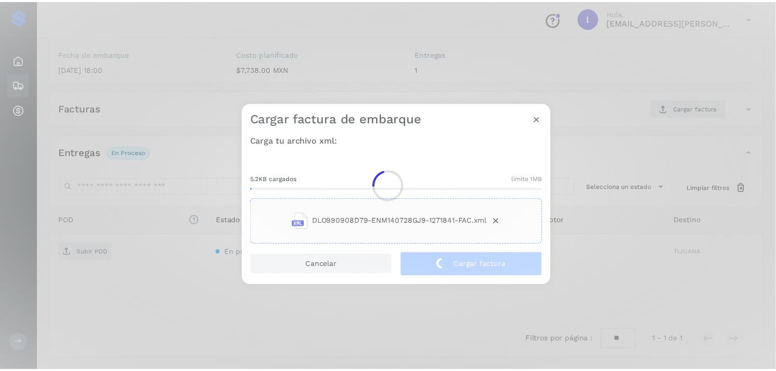
scroll to position [123, 0]
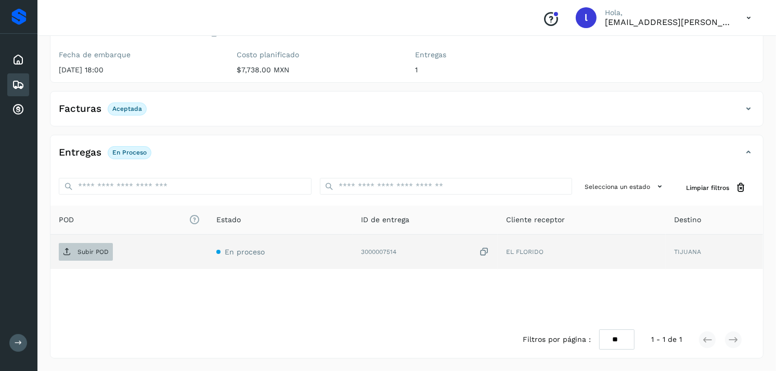
click at [86, 253] on p "Subir POD" at bounding box center [93, 251] width 31 height 7
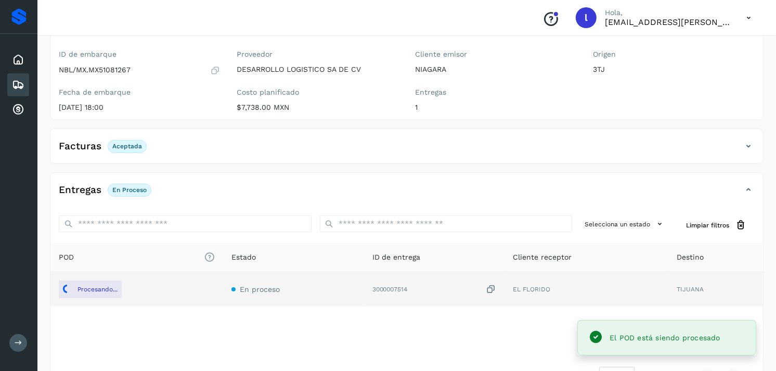
scroll to position [66, 0]
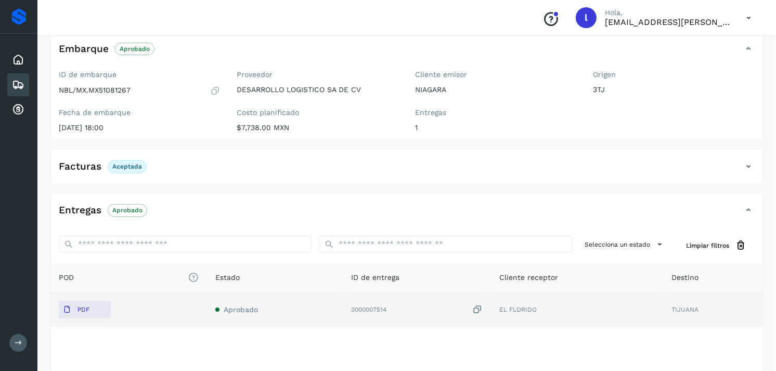
click at [19, 84] on icon at bounding box center [18, 85] width 12 height 12
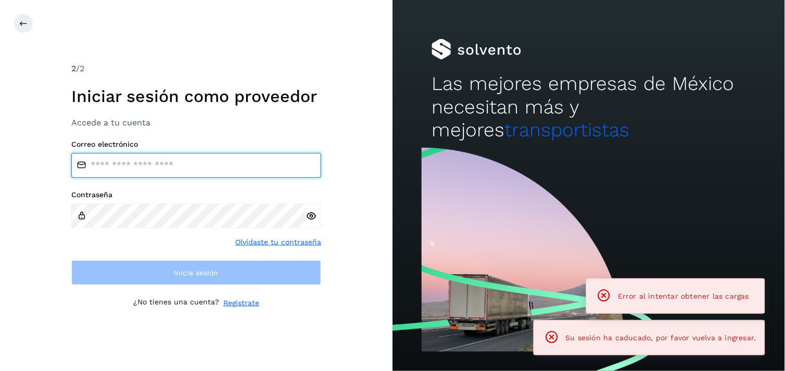
type input "**********"
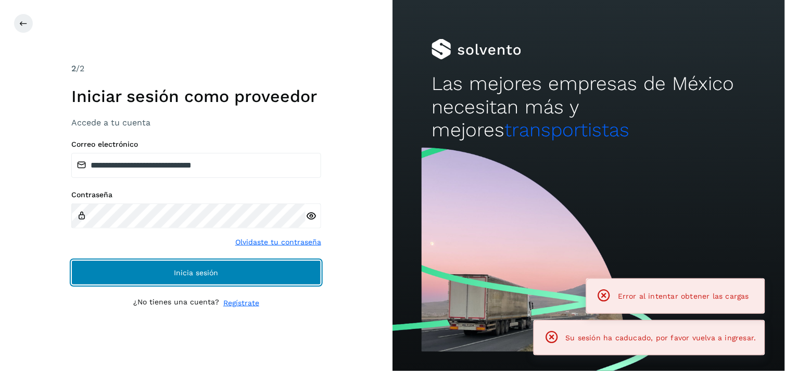
click at [155, 268] on button "Inicia sesión" at bounding box center [196, 272] width 250 height 25
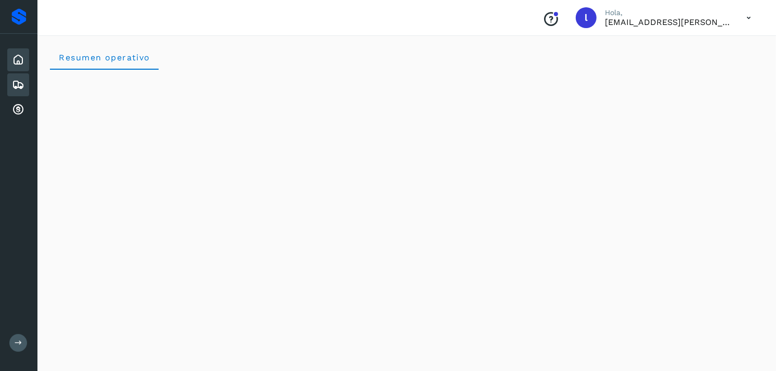
click at [22, 81] on icon at bounding box center [18, 85] width 12 height 12
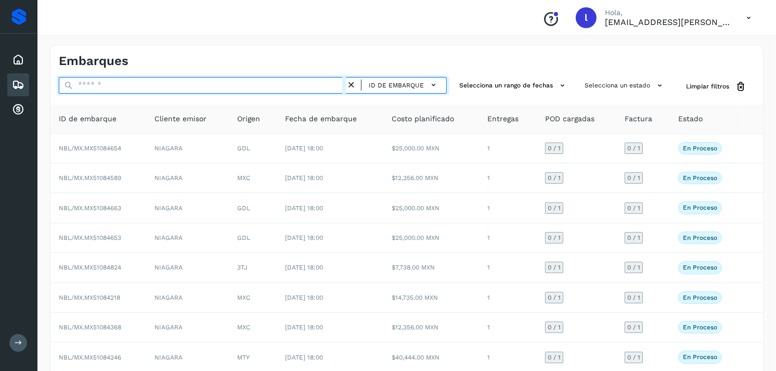
click at [159, 86] on input "text" at bounding box center [202, 85] width 287 height 17
paste input "**********"
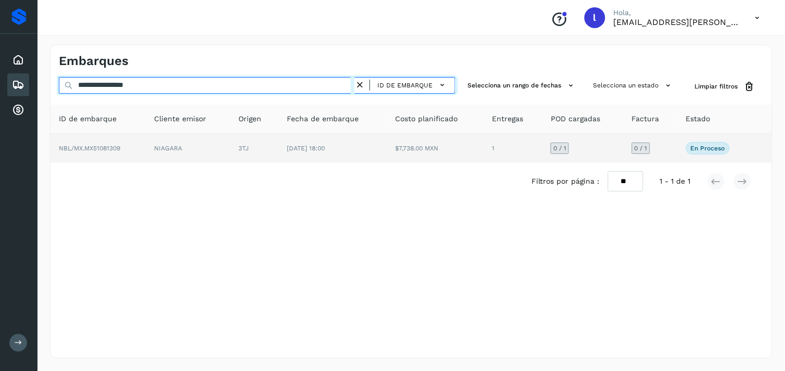
type input "**********"
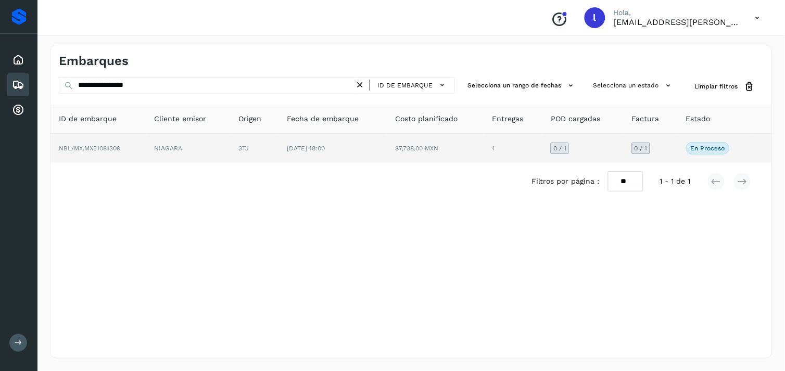
click at [97, 139] on td "NBL/MX.MX51081309" at bounding box center [98, 148] width 96 height 29
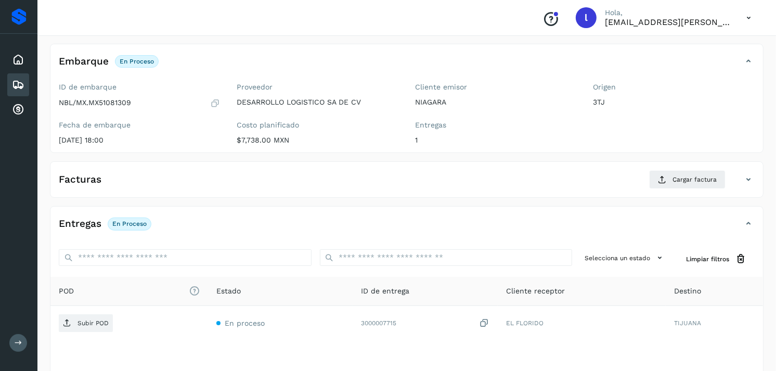
scroll to position [54, 0]
click at [672, 172] on button "Cargar factura" at bounding box center [687, 178] width 76 height 19
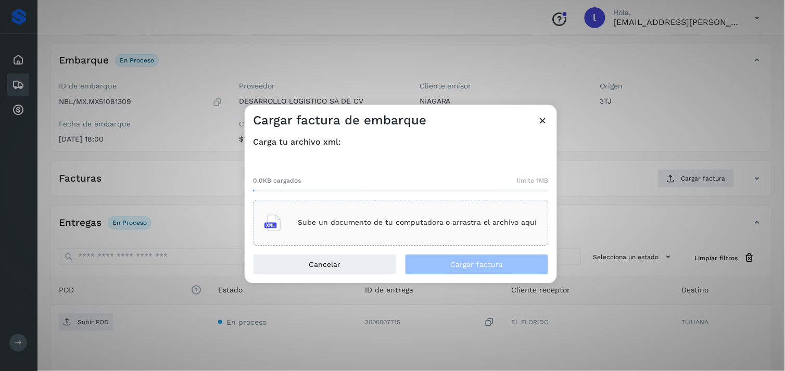
click at [415, 222] on p "Sube un documento de tu computadora o arrastra el archivo aquí" at bounding box center [417, 223] width 239 height 9
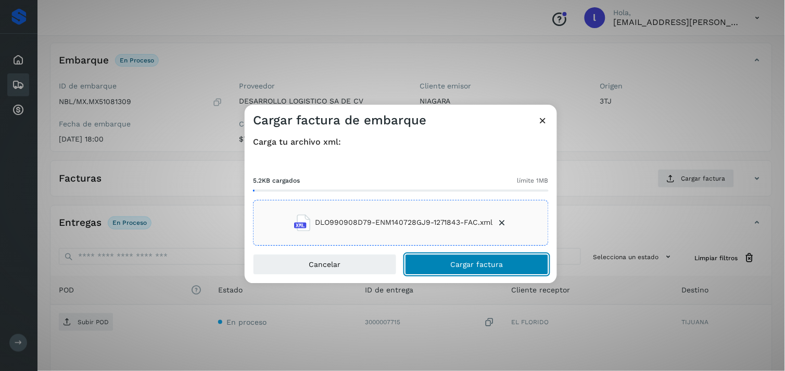
click at [496, 271] on button "Cargar factura" at bounding box center [477, 264] width 144 height 21
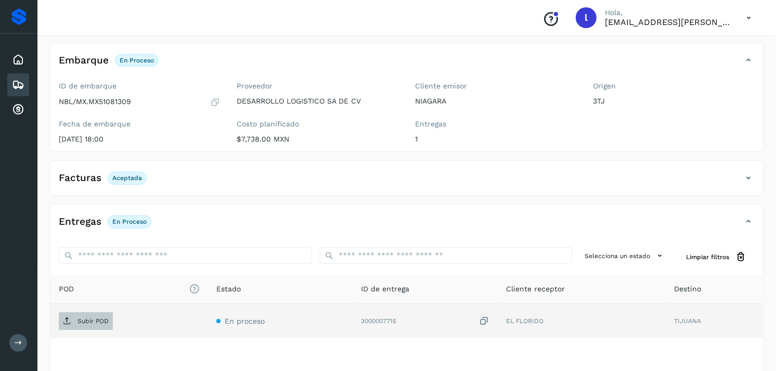
click at [80, 324] on p "Subir POD" at bounding box center [93, 320] width 31 height 7
click at [83, 316] on span "Subir POD" at bounding box center [86, 321] width 54 height 17
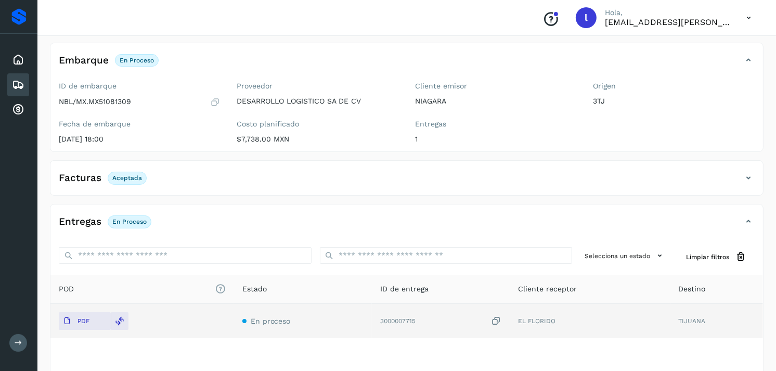
click at [21, 83] on icon at bounding box center [18, 85] width 12 height 12
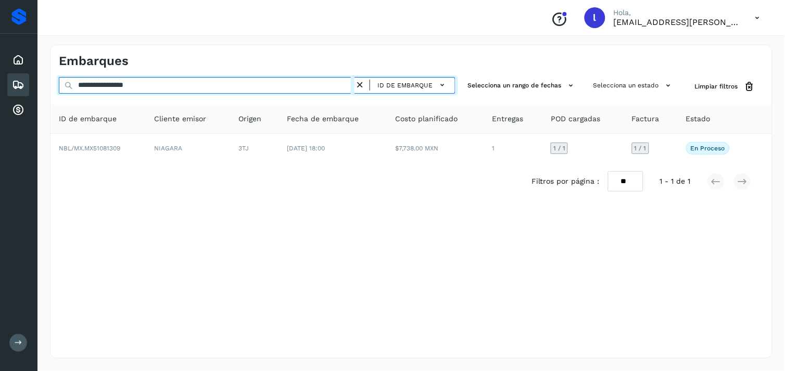
drag, startPoint x: 185, startPoint y: 81, endPoint x: 40, endPoint y: 87, distance: 145.8
click at [40, 87] on div "**********" at bounding box center [410, 201] width 747 height 339
paste input "text"
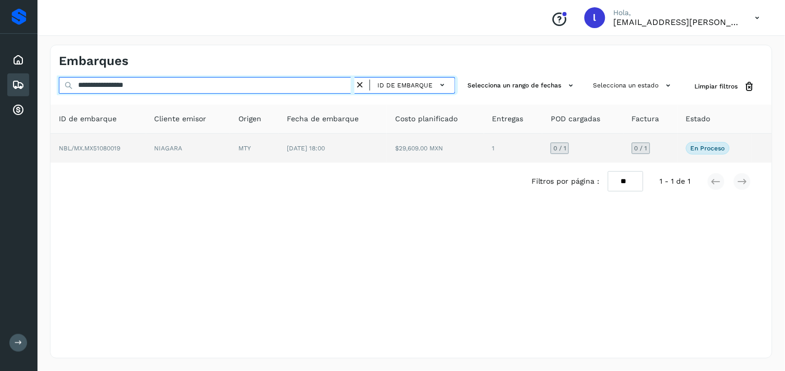
type input "**********"
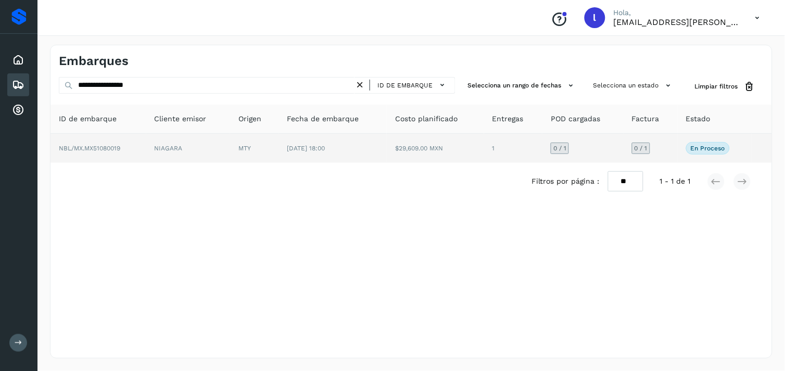
click at [88, 149] on span "NBL/MX.MX51080019" at bounding box center [89, 148] width 61 height 7
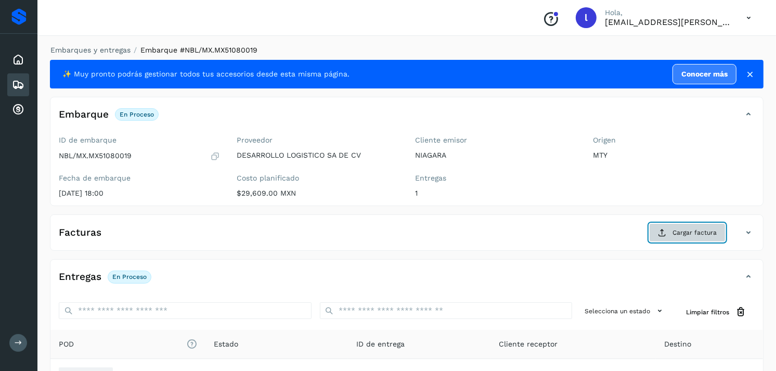
click at [673, 235] on span "Cargar factura" at bounding box center [695, 232] width 44 height 9
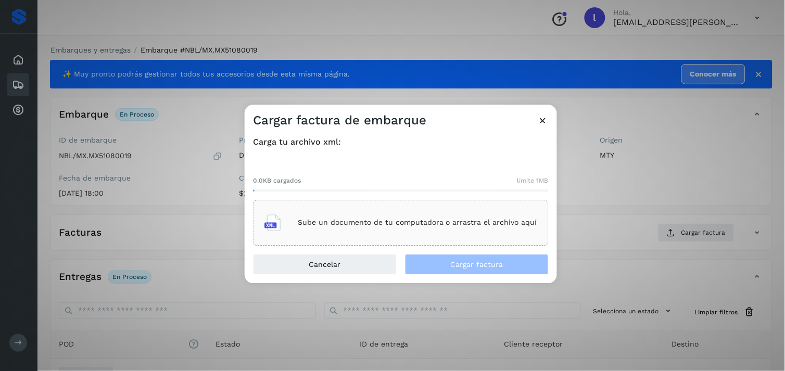
click at [446, 223] on p "Sube un documento de tu computadora o arrastra el archivo aquí" at bounding box center [417, 223] width 239 height 9
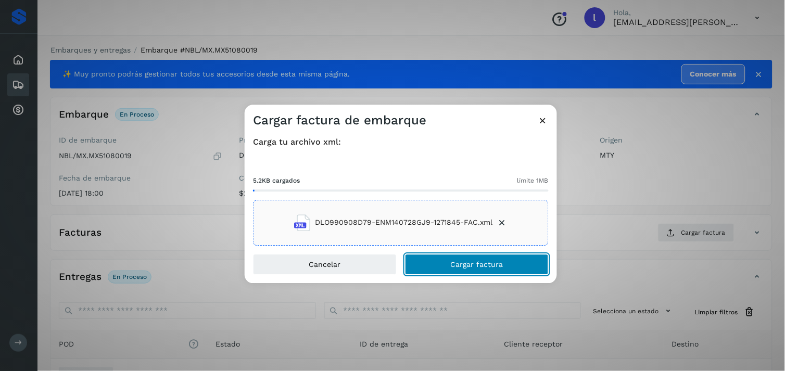
click at [458, 262] on span "Cargar factura" at bounding box center [477, 264] width 53 height 7
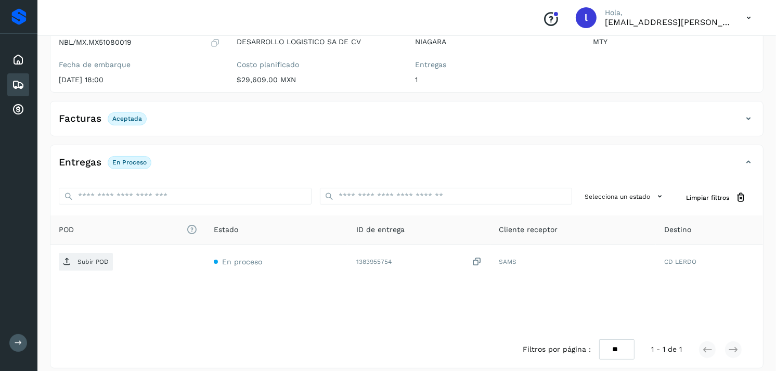
scroll to position [114, 0]
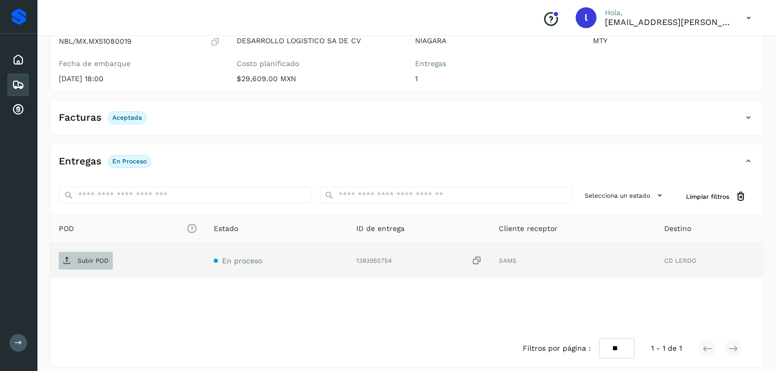
click at [89, 262] on p "Subir POD" at bounding box center [93, 260] width 31 height 7
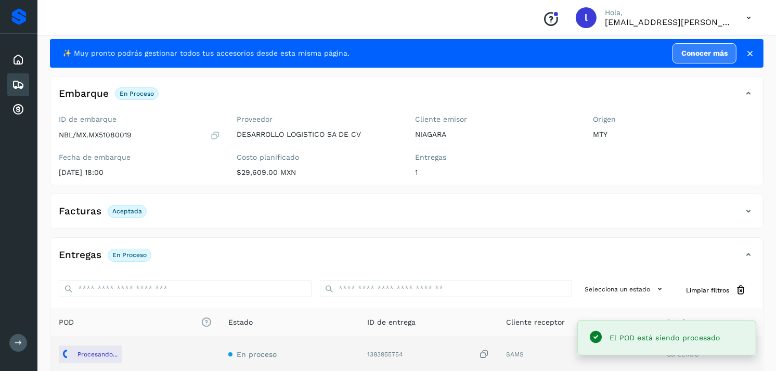
scroll to position [18, 0]
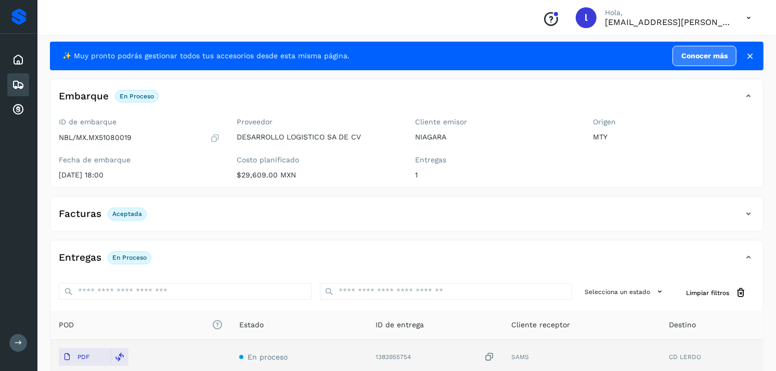
click at [19, 87] on icon at bounding box center [18, 85] width 12 height 12
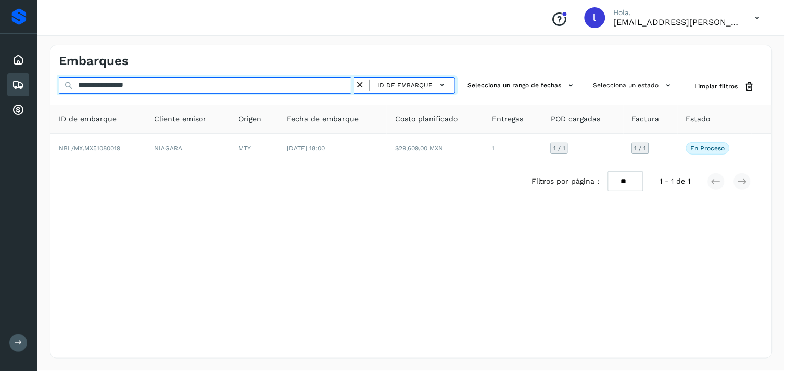
drag, startPoint x: 184, startPoint y: 91, endPoint x: 54, endPoint y: 82, distance: 130.9
click at [54, 82] on div "**********" at bounding box center [410, 86] width 721 height 19
paste input "text"
drag, startPoint x: 189, startPoint y: 87, endPoint x: 41, endPoint y: 94, distance: 148.4
click at [41, 94] on div "**********" at bounding box center [410, 201] width 747 height 339
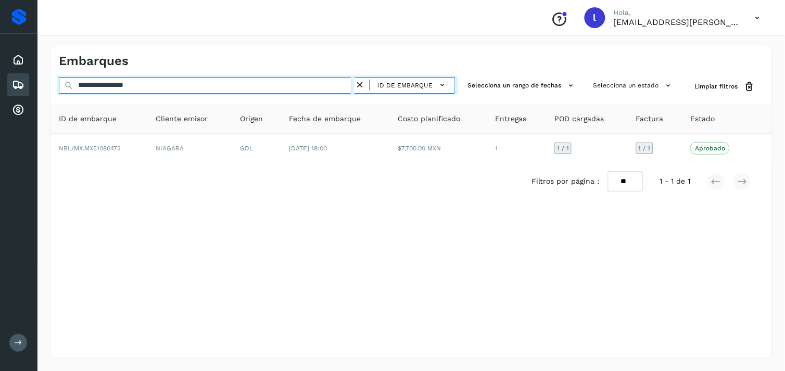
paste input "text"
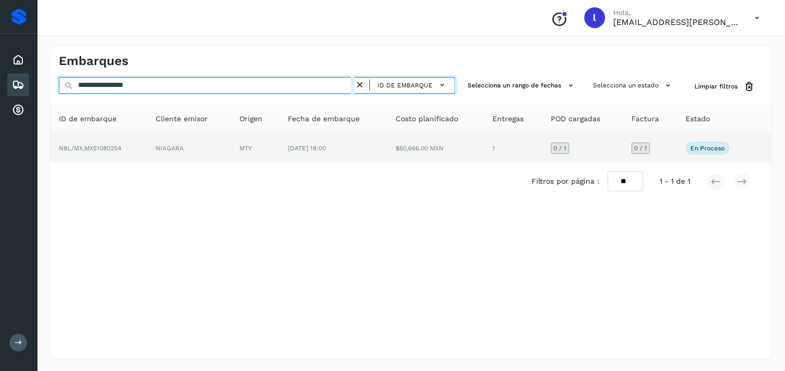
type input "**********"
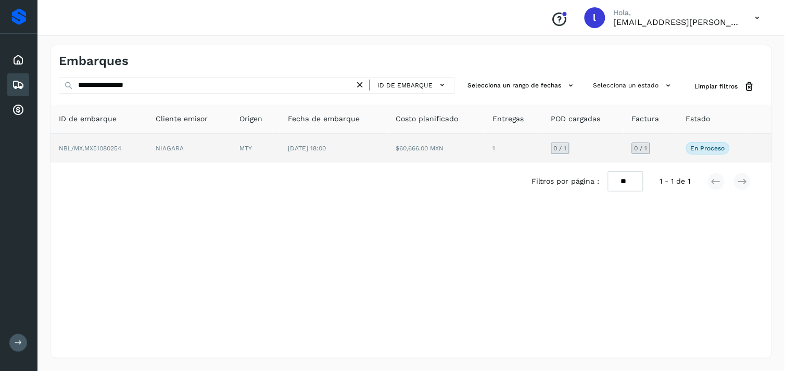
click at [87, 146] on span "NBL/MX.MX51080254" at bounding box center [90, 148] width 62 height 7
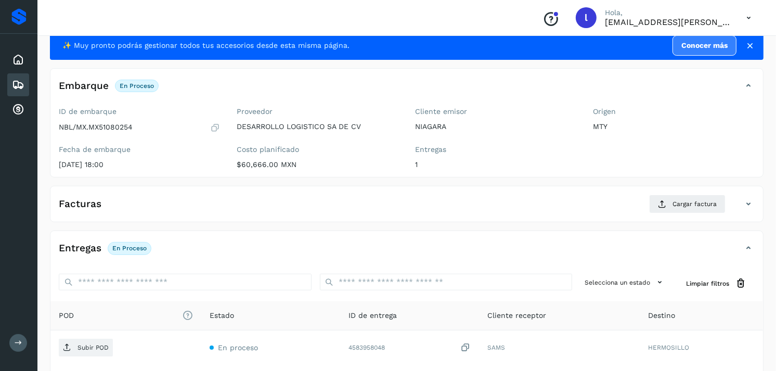
scroll to position [29, 0]
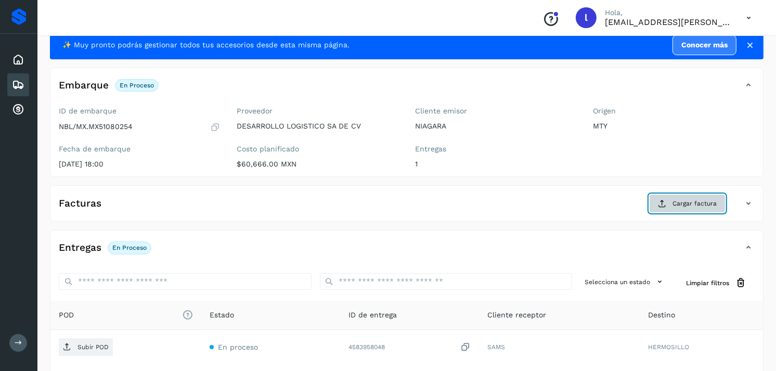
click at [676, 207] on span "Cargar factura" at bounding box center [695, 203] width 44 height 9
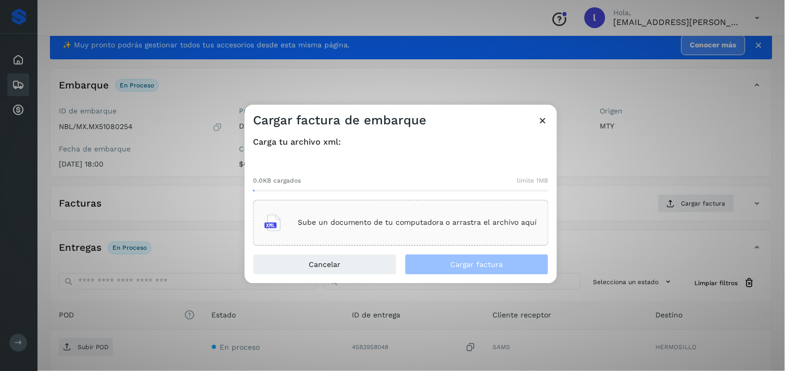
click at [487, 232] on div "Sube un documento de tu computadora o arrastra el archivo aquí" at bounding box center [400, 223] width 273 height 28
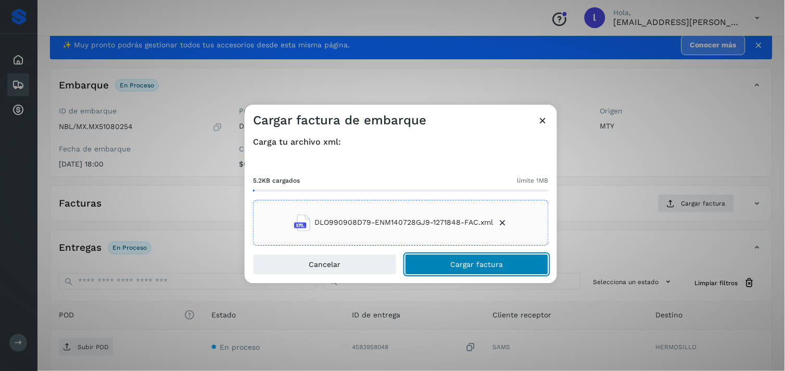
click at [454, 264] on span "Cargar factura" at bounding box center [477, 264] width 53 height 7
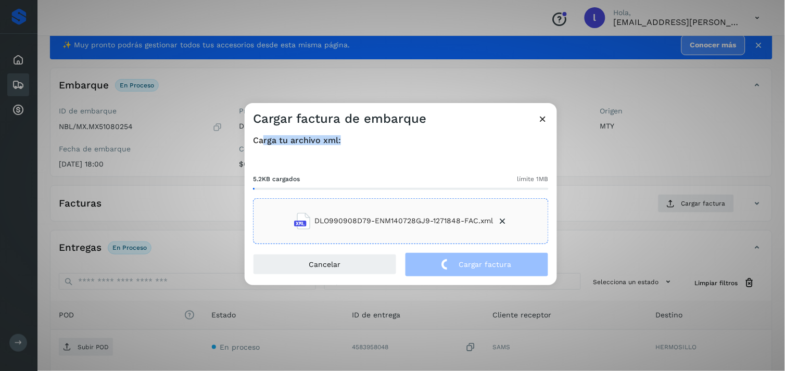
drag, startPoint x: 349, startPoint y: 137, endPoint x: 263, endPoint y: 145, distance: 86.2
click at [263, 145] on h4 "Carga tu archivo xml:" at bounding box center [401, 140] width 296 height 10
drag, startPoint x: 263, startPoint y: 145, endPoint x: 366, endPoint y: 145, distance: 103.6
click at [366, 145] on h4 "Carga tu archivo xml:" at bounding box center [401, 140] width 296 height 10
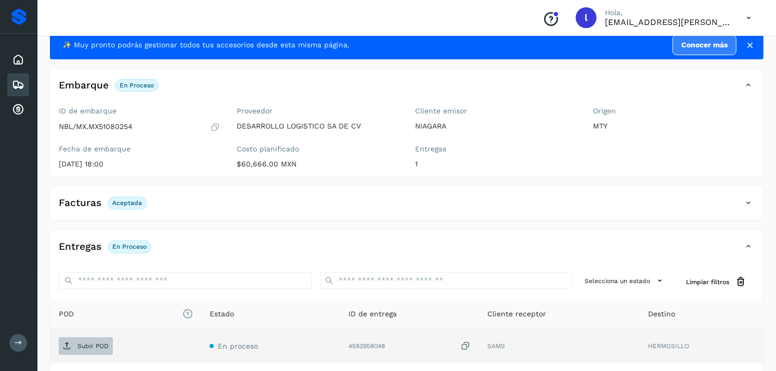
click at [99, 340] on span "Subir POD" at bounding box center [86, 346] width 54 height 17
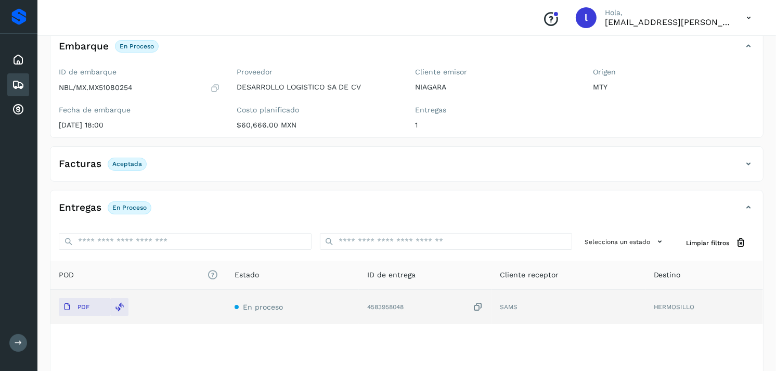
scroll to position [69, 0]
click at [21, 89] on icon at bounding box center [18, 85] width 12 height 12
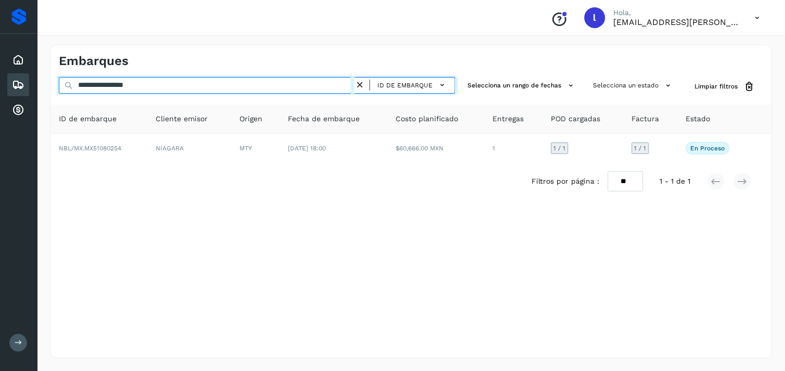
drag, startPoint x: 174, startPoint y: 88, endPoint x: 53, endPoint y: 82, distance: 121.9
click at [53, 82] on div "**********" at bounding box center [410, 86] width 721 height 19
paste input "text"
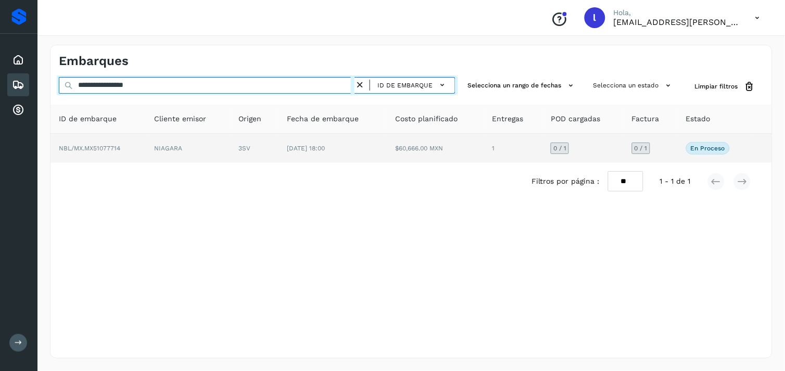
type input "**********"
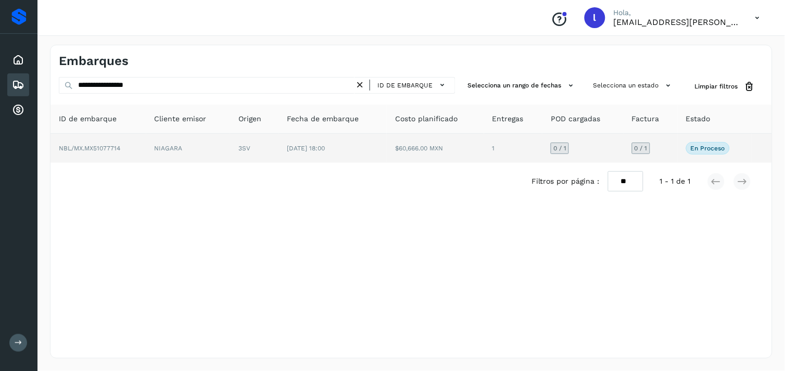
click at [92, 148] on span "NBL/MX.MX51077714" at bounding box center [89, 148] width 61 height 7
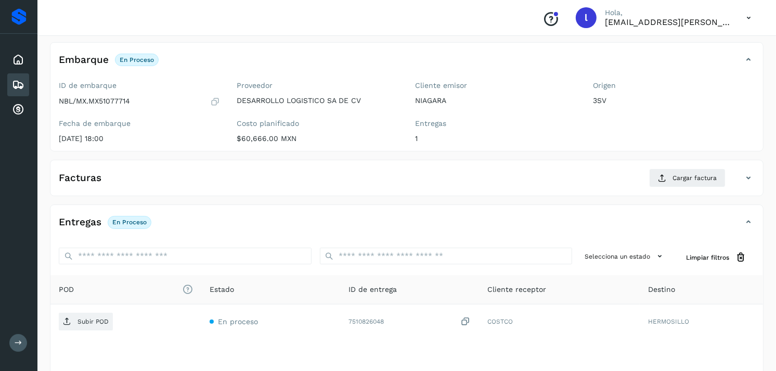
scroll to position [55, 0]
click at [664, 180] on icon at bounding box center [662, 177] width 8 height 8
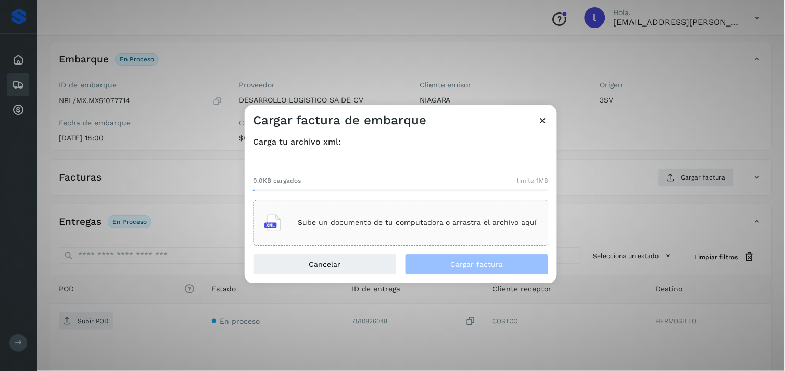
click at [329, 209] on div "Sube un documento de tu computadora o arrastra el archivo aquí" at bounding box center [400, 223] width 273 height 28
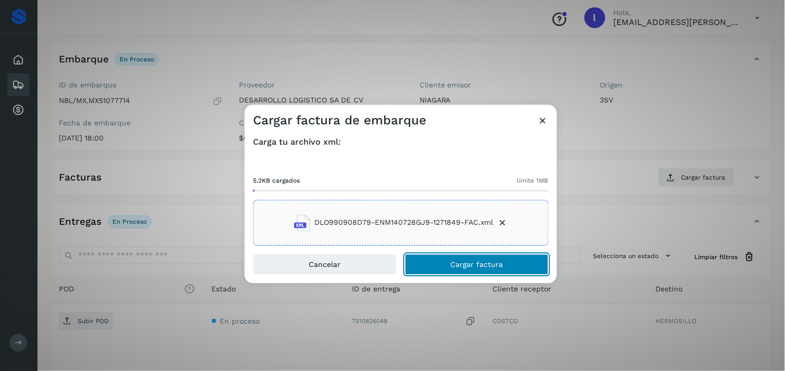
click at [461, 270] on button "Cargar factura" at bounding box center [477, 264] width 144 height 21
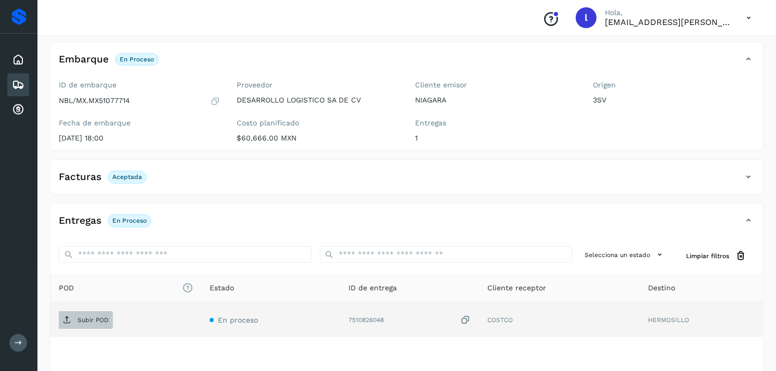
click at [95, 321] on p "Subir POD" at bounding box center [93, 319] width 31 height 7
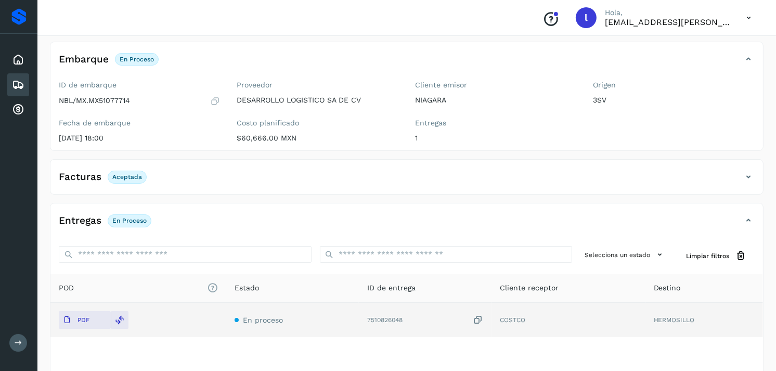
click at [20, 82] on icon at bounding box center [18, 85] width 12 height 12
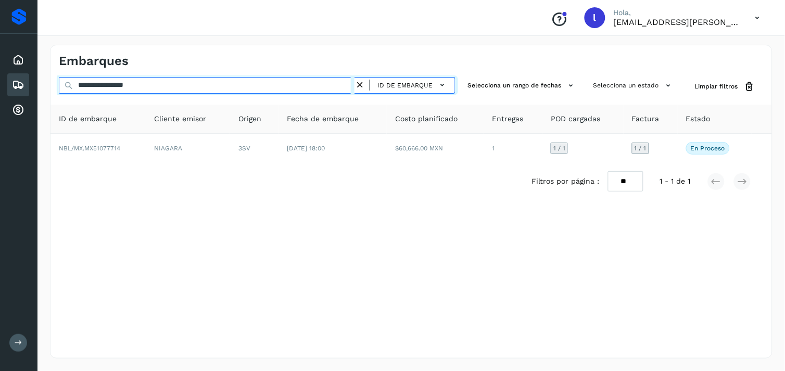
drag, startPoint x: 201, startPoint y: 88, endPoint x: 37, endPoint y: 87, distance: 163.9
click at [37, 87] on div "**********" at bounding box center [392, 185] width 785 height 371
paste input "text"
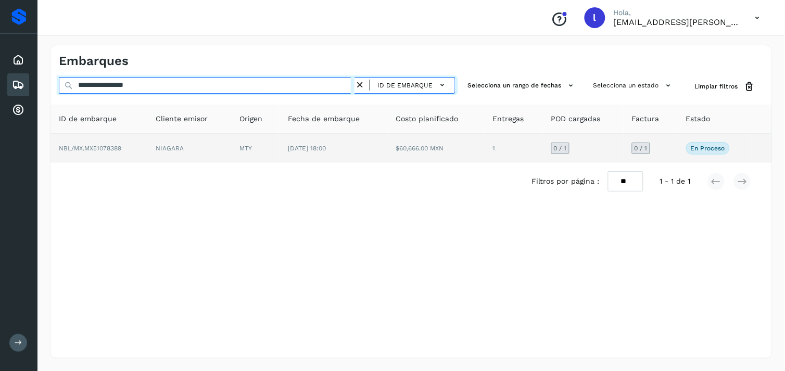
type input "**********"
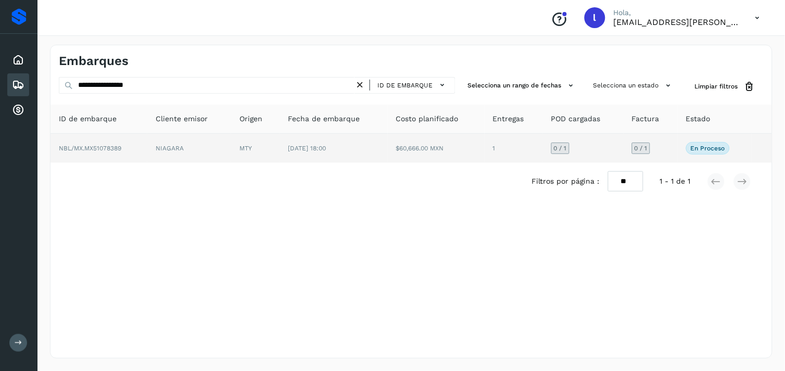
click at [82, 152] on td "NBL/MX.MX51078389" at bounding box center [98, 148] width 97 height 29
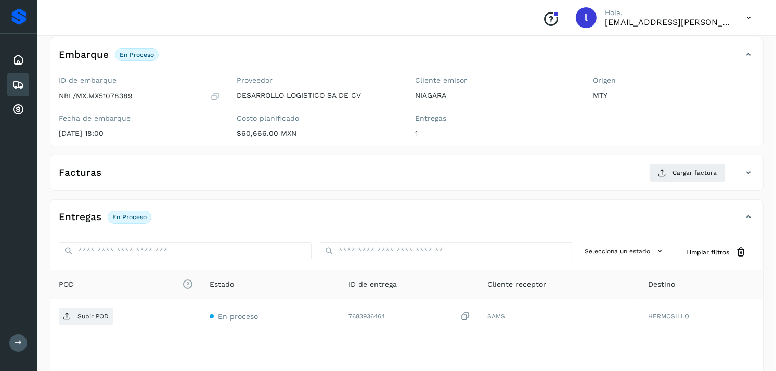
scroll to position [60, 0]
click at [679, 170] on span "Cargar factura" at bounding box center [695, 172] width 44 height 9
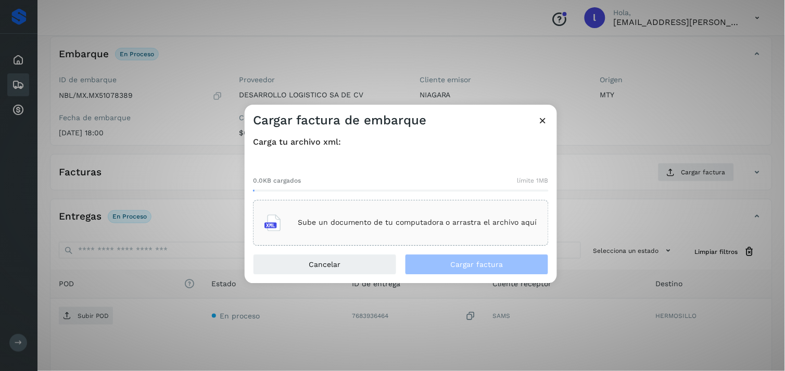
click at [339, 229] on div "Sube un documento de tu computadora o arrastra el archivo aquí" at bounding box center [400, 223] width 273 height 28
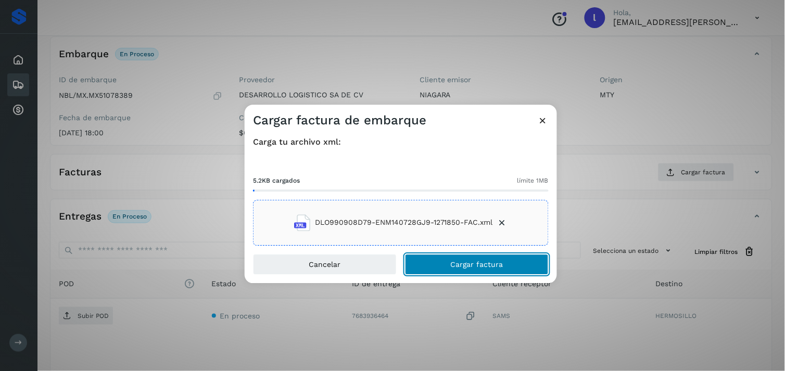
click at [485, 261] on span "Cargar factura" at bounding box center [477, 264] width 53 height 7
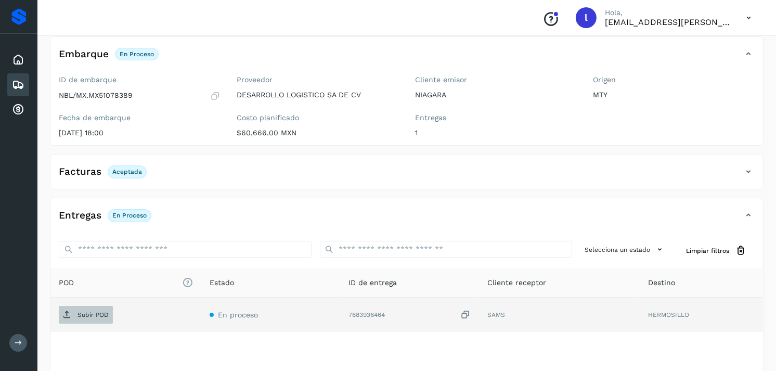
click at [83, 310] on span "Subir POD" at bounding box center [86, 314] width 54 height 17
